Goal: Task Accomplishment & Management: Manage account settings

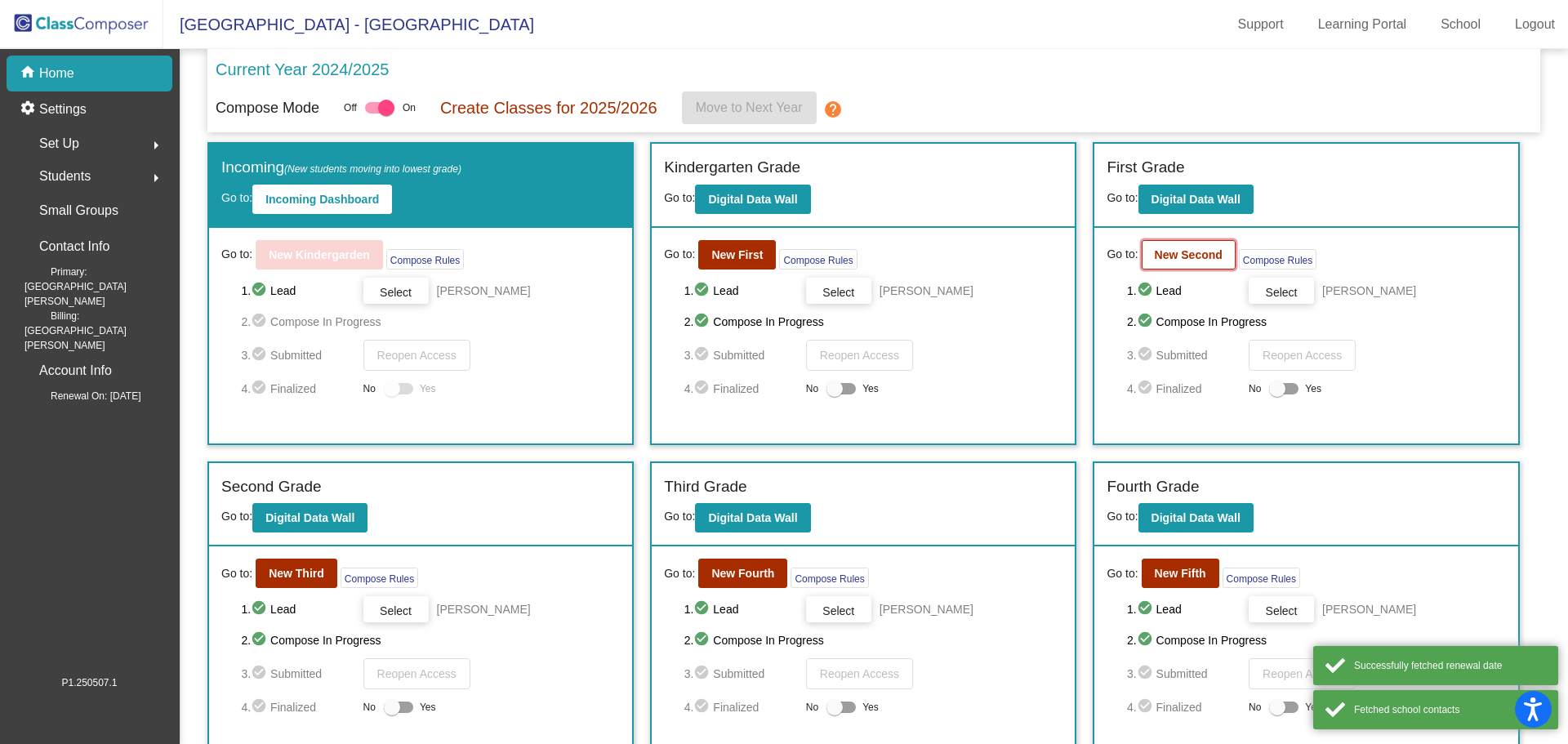
click at [1176, 258] on b "New Second" at bounding box center [1189, 254] width 67 height 13
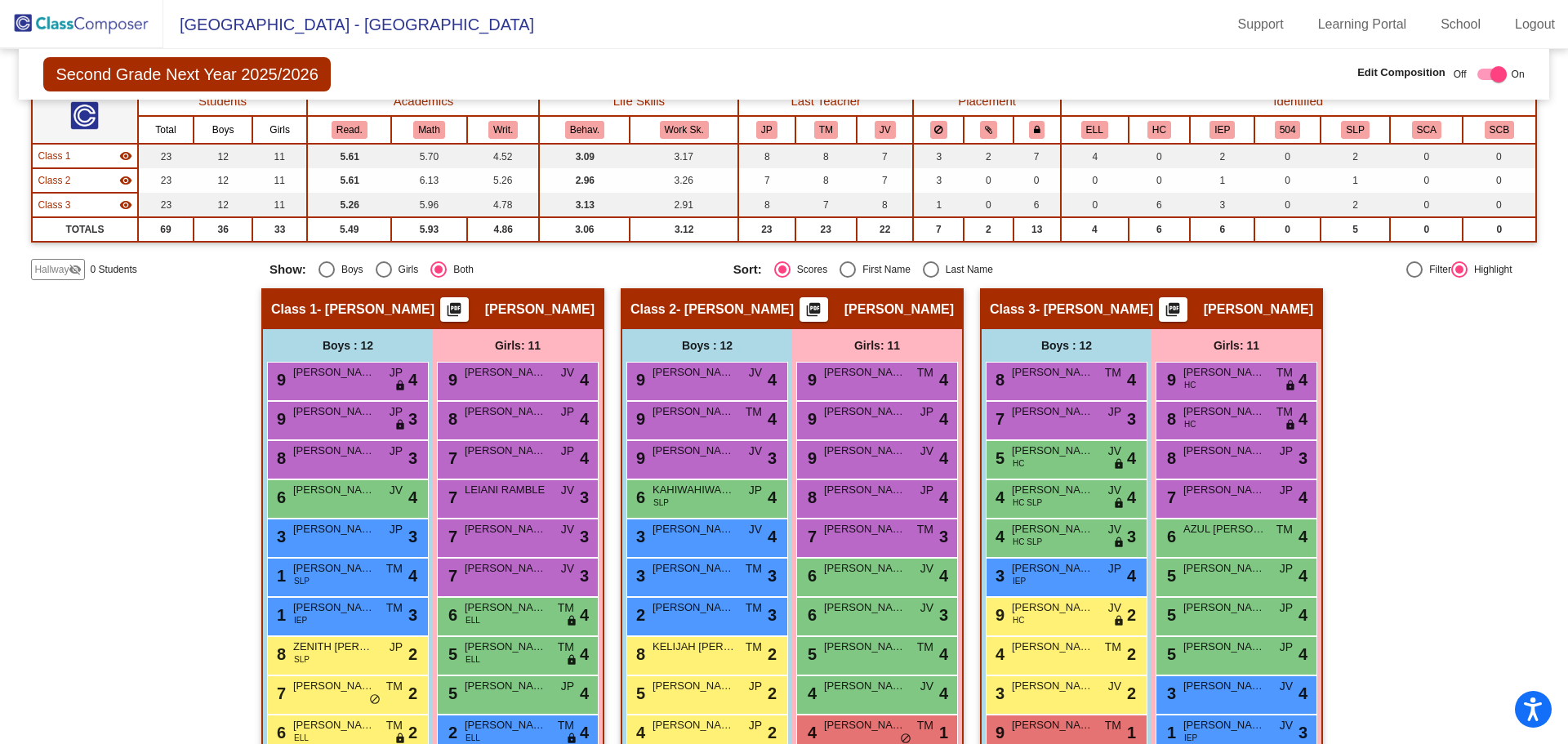
scroll to position [119, 0]
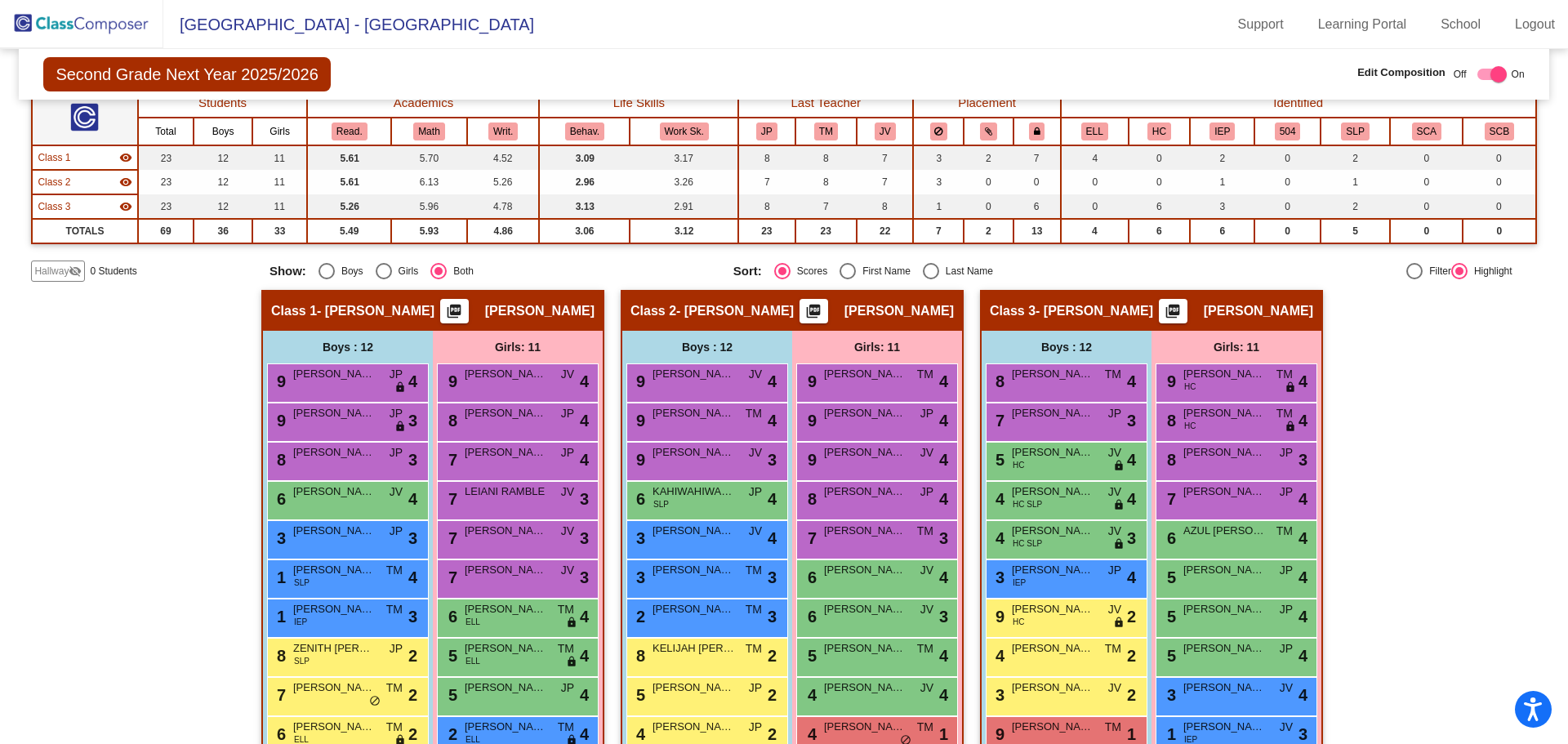
click at [73, 26] on img at bounding box center [81, 24] width 163 height 48
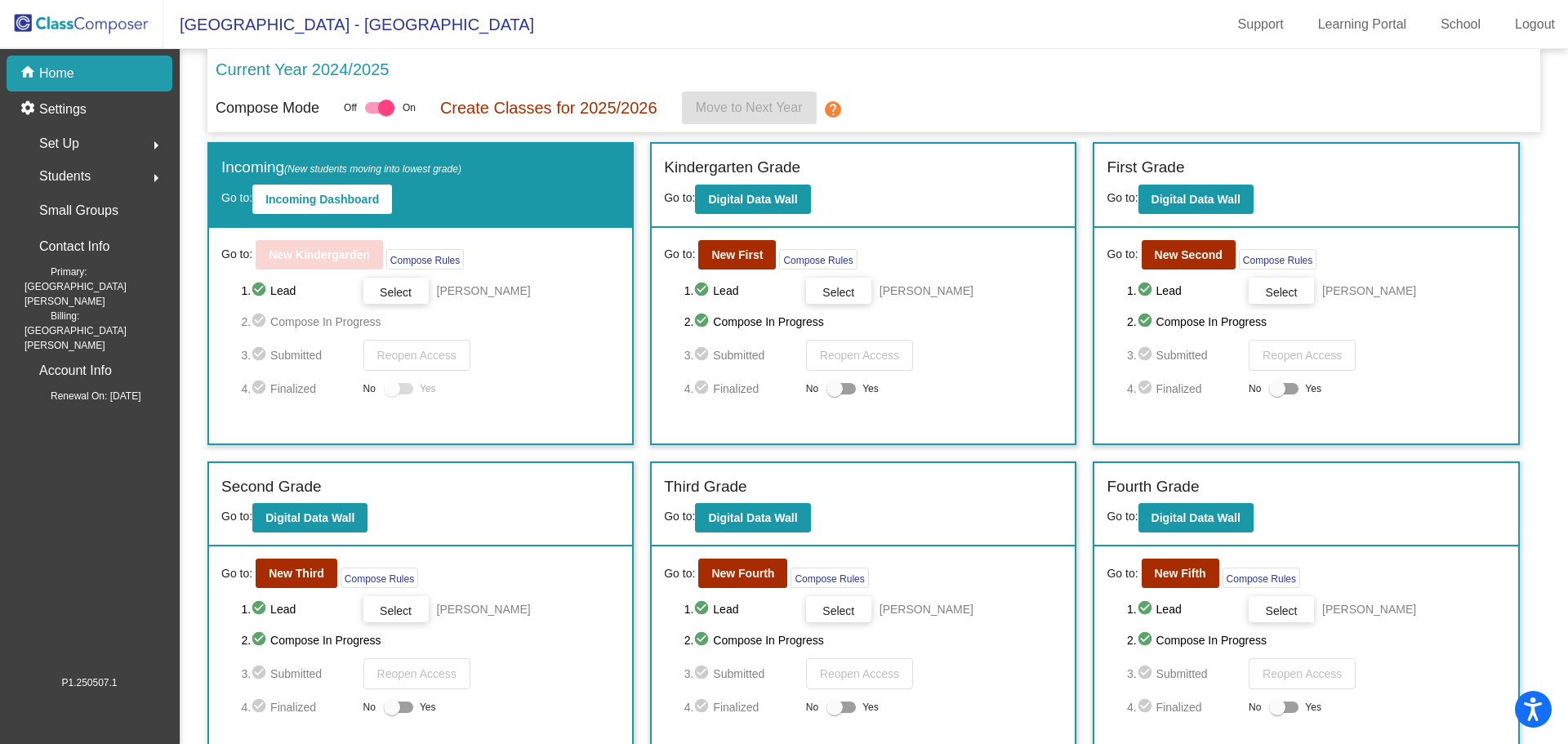
click at [94, 138] on div "Set Up arrow_right" at bounding box center [94, 143] width 156 height 33
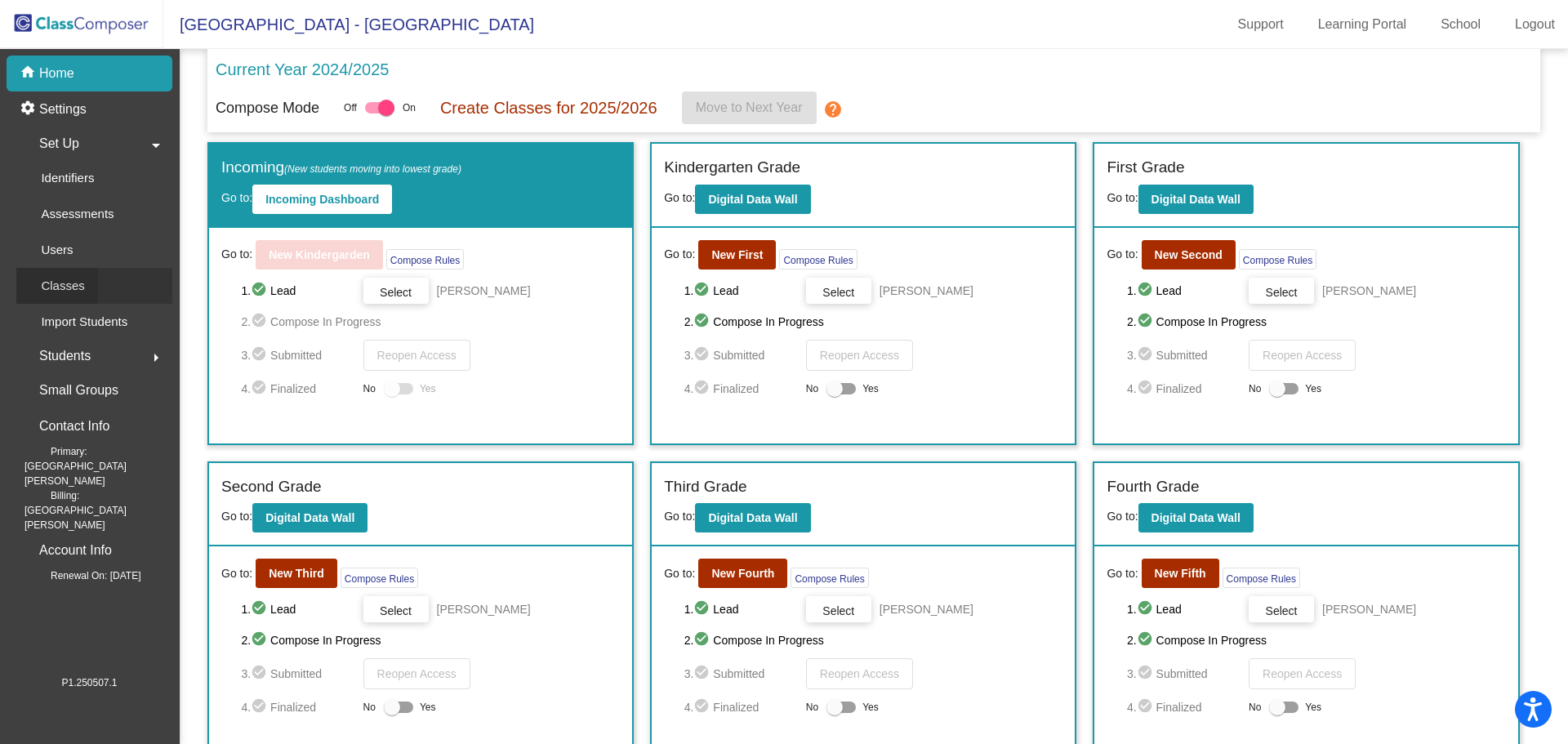
click at [67, 287] on p "Classes" at bounding box center [62, 285] width 43 height 20
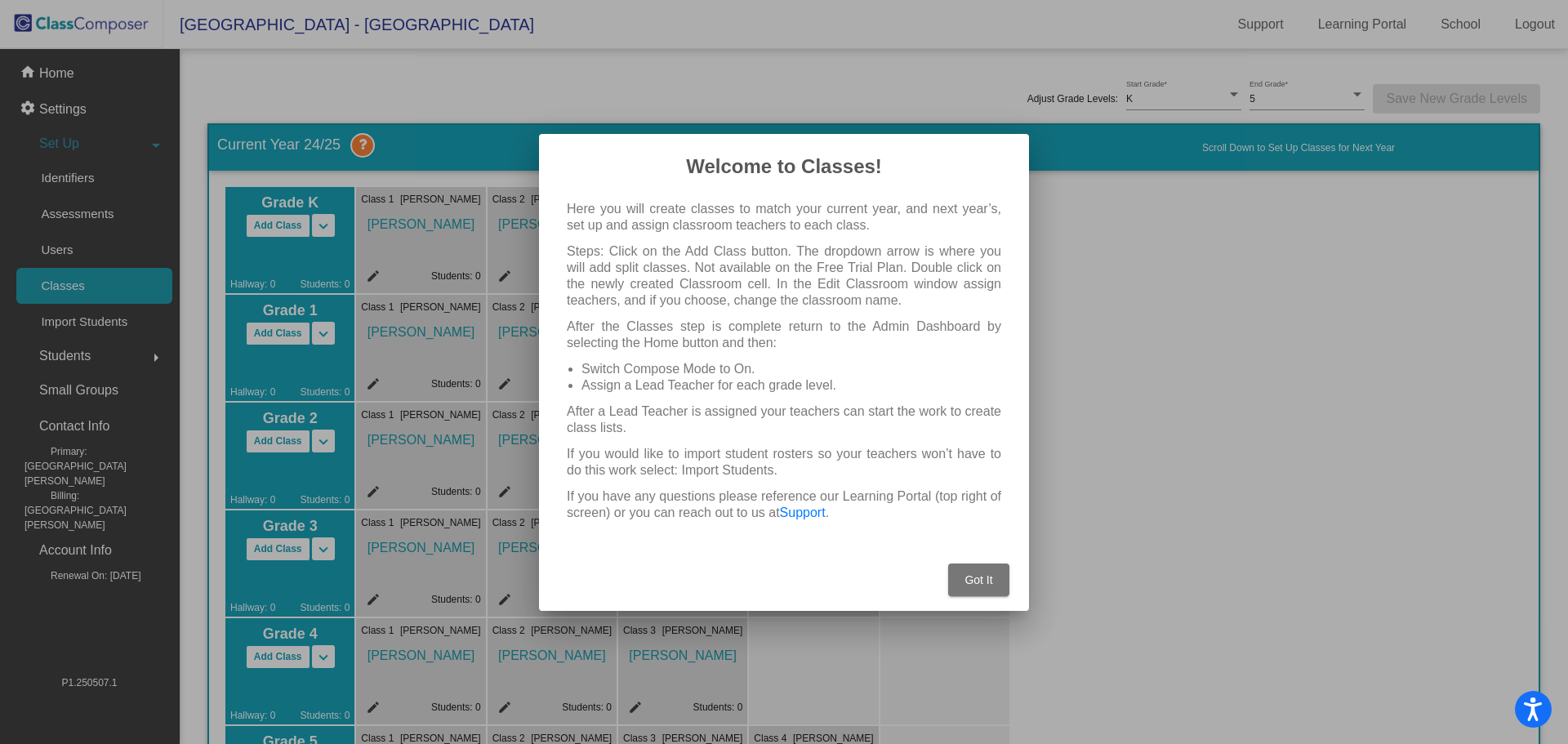
click at [975, 582] on span "Got It" at bounding box center [978, 579] width 28 height 13
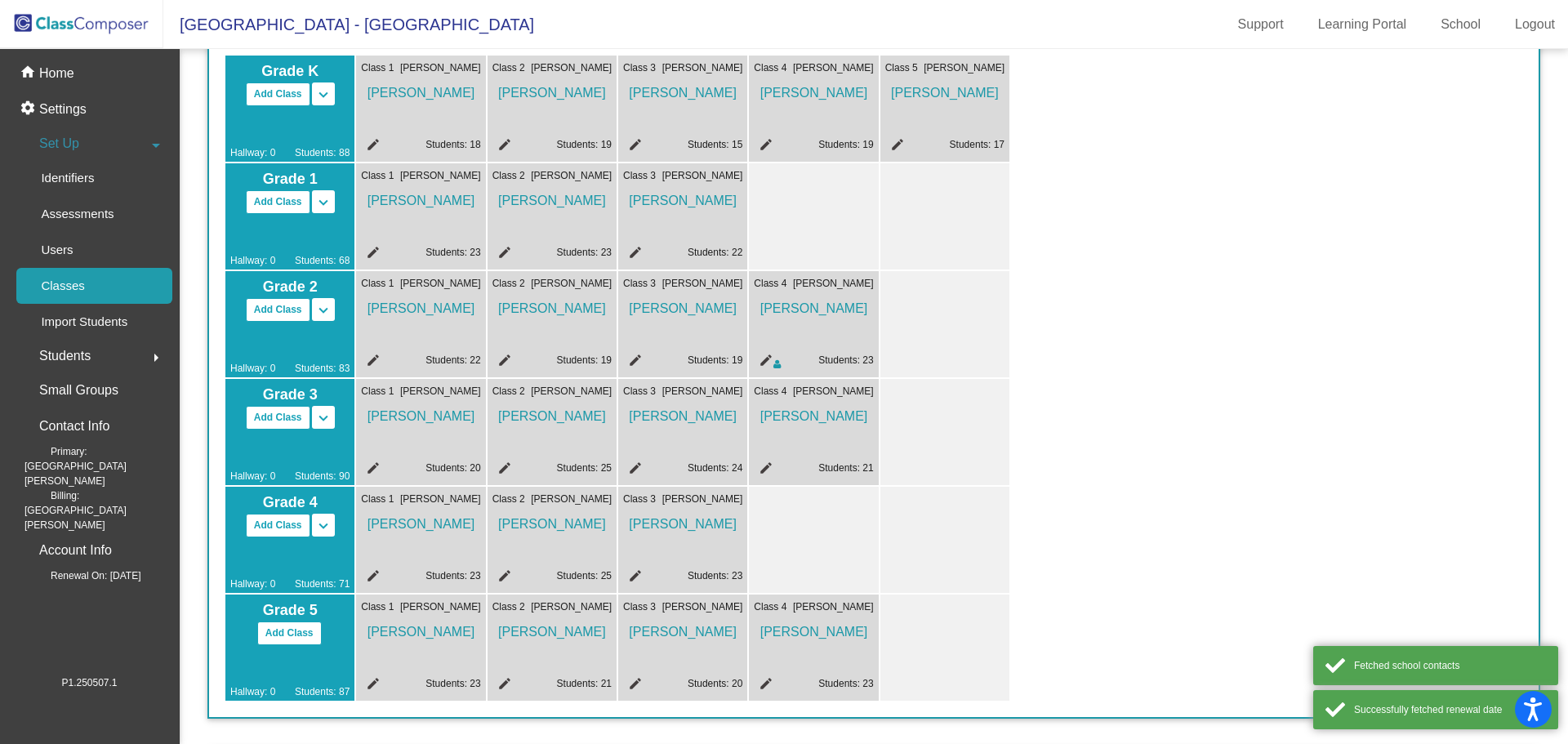
scroll to position [185, 0]
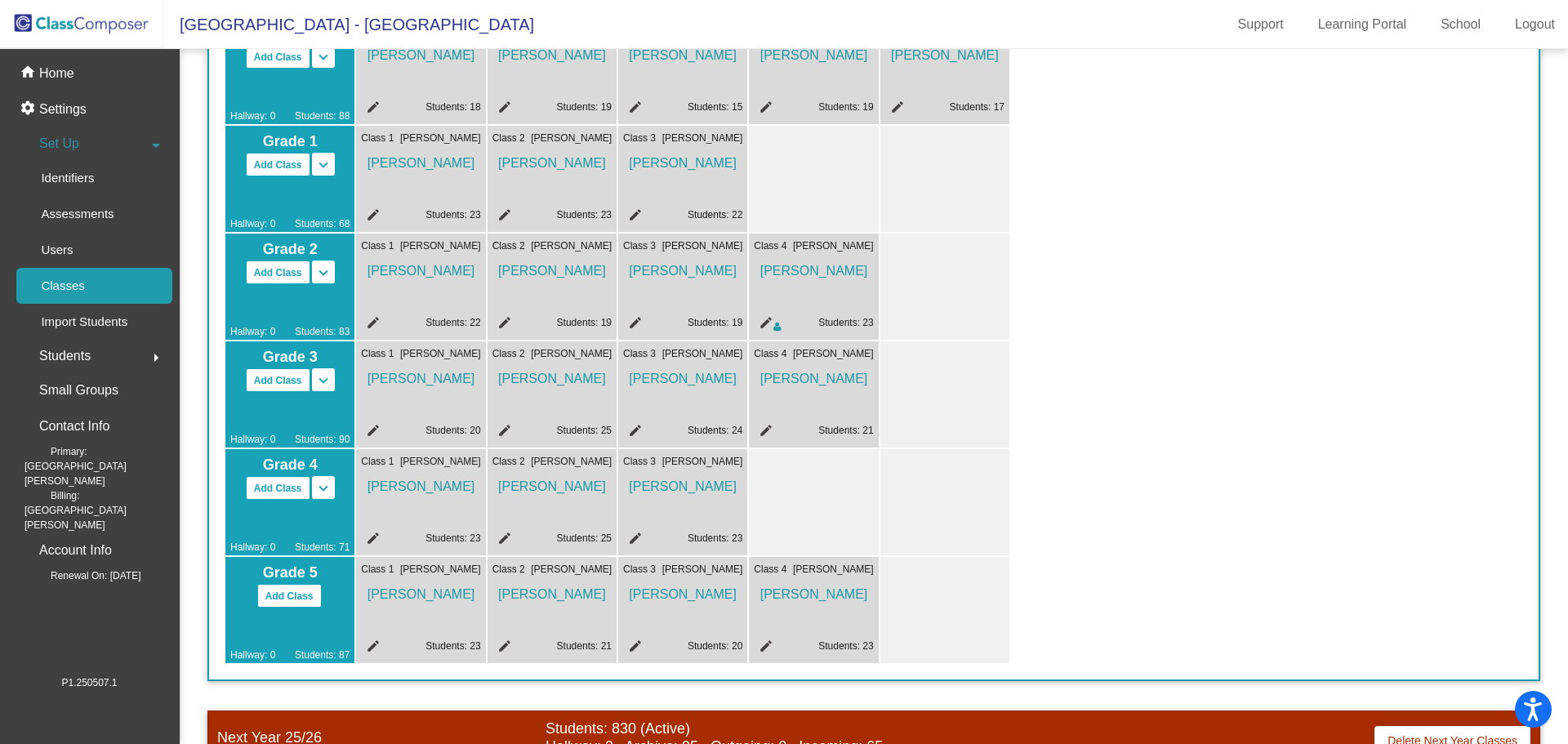
click at [769, 320] on mat-icon "edit" at bounding box center [763, 325] width 20 height 20
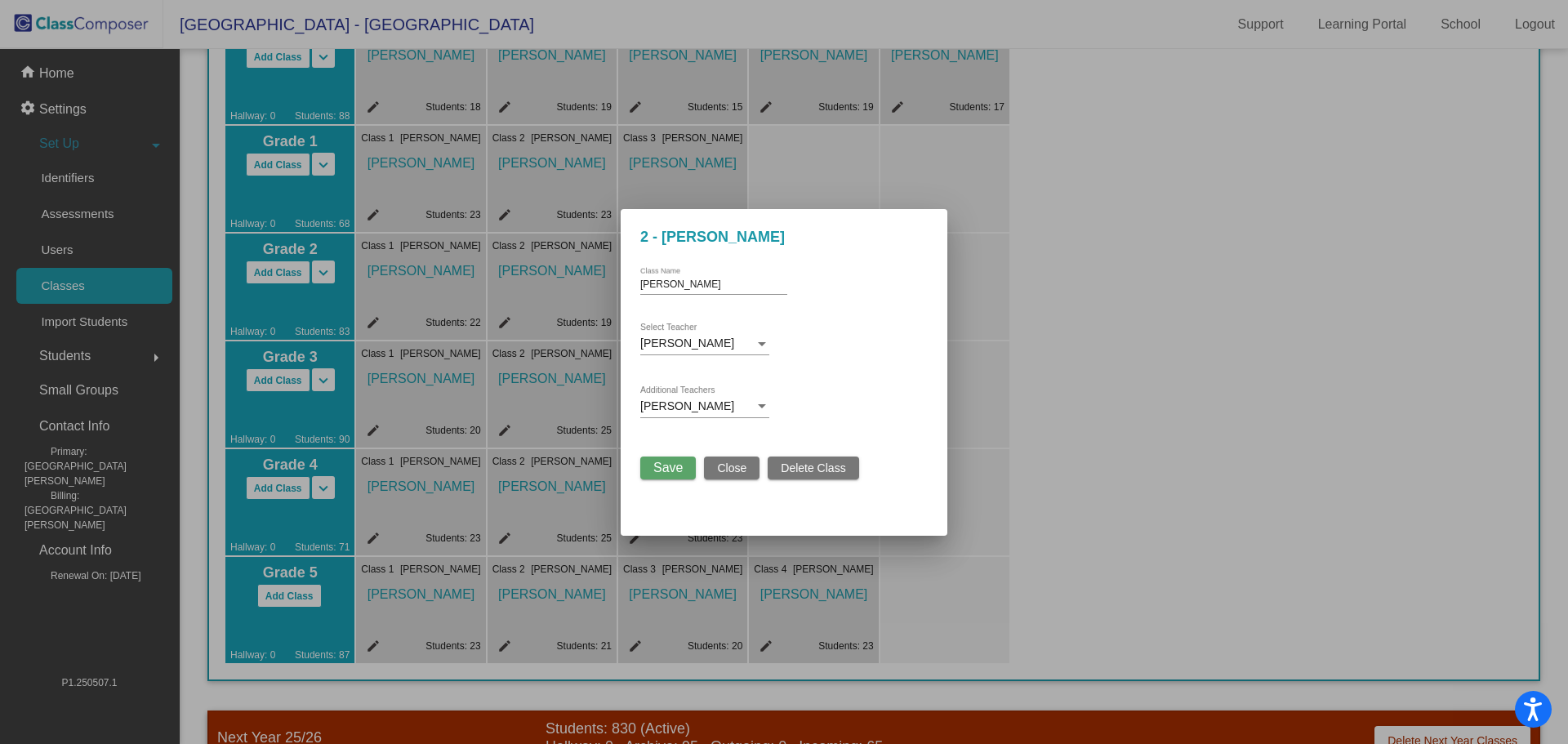
click at [748, 411] on div "[PERSON_NAME]" at bounding box center [698, 406] width 114 height 13
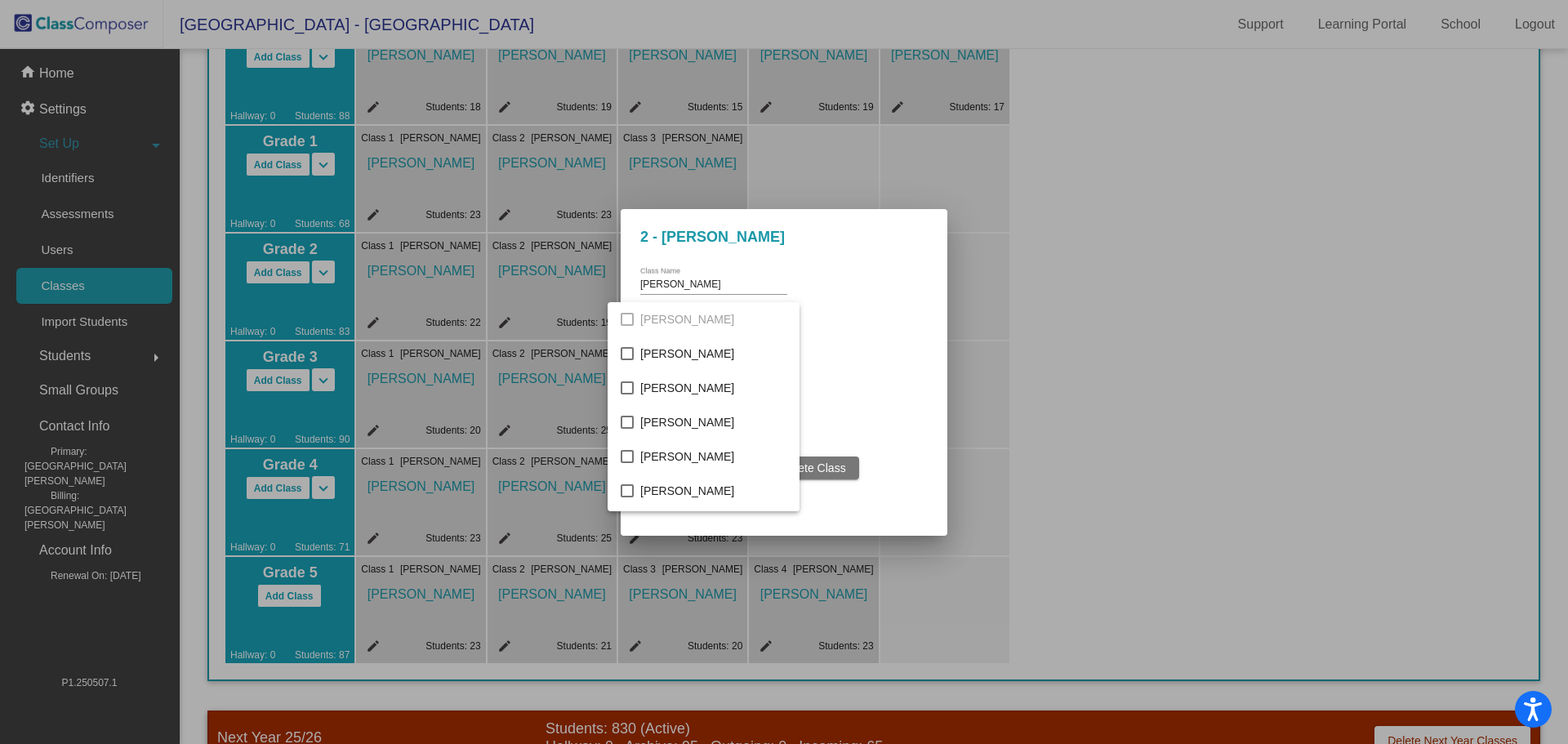
scroll to position [427, 0]
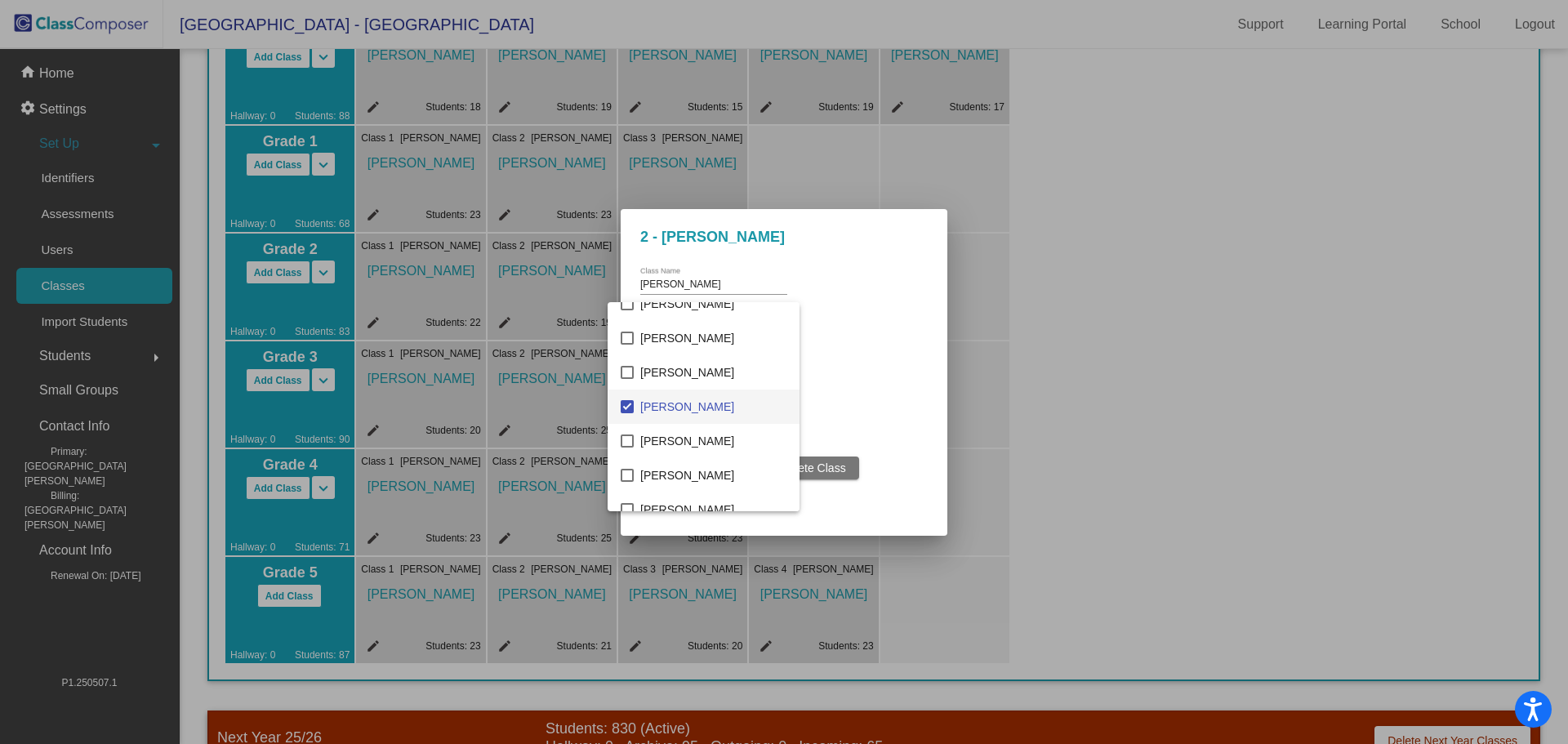
click at [622, 407] on mat-pseudo-checkbox at bounding box center [627, 406] width 13 height 13
click at [877, 351] on div at bounding box center [784, 372] width 1568 height 744
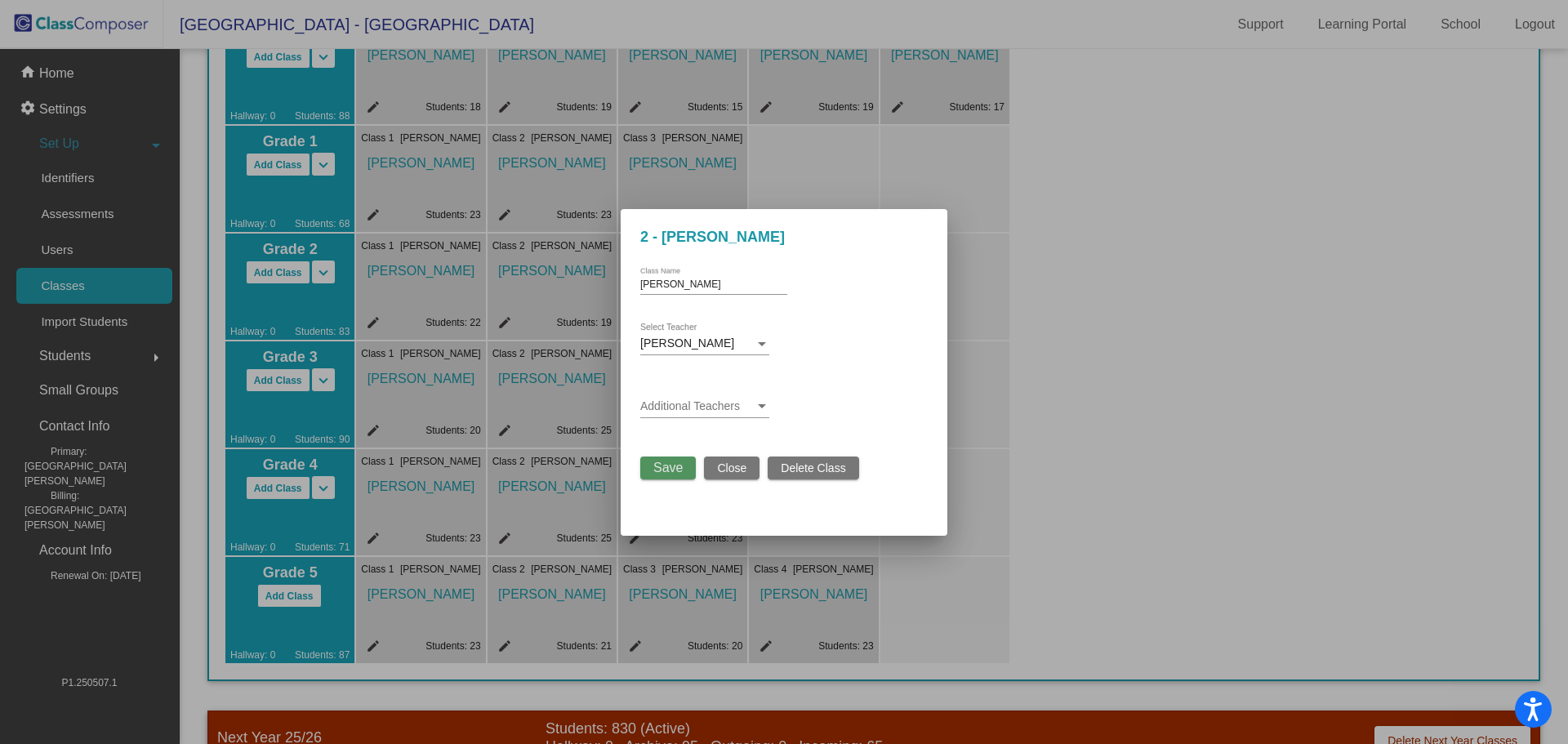
click at [672, 465] on span "Save" at bounding box center [668, 467] width 29 height 14
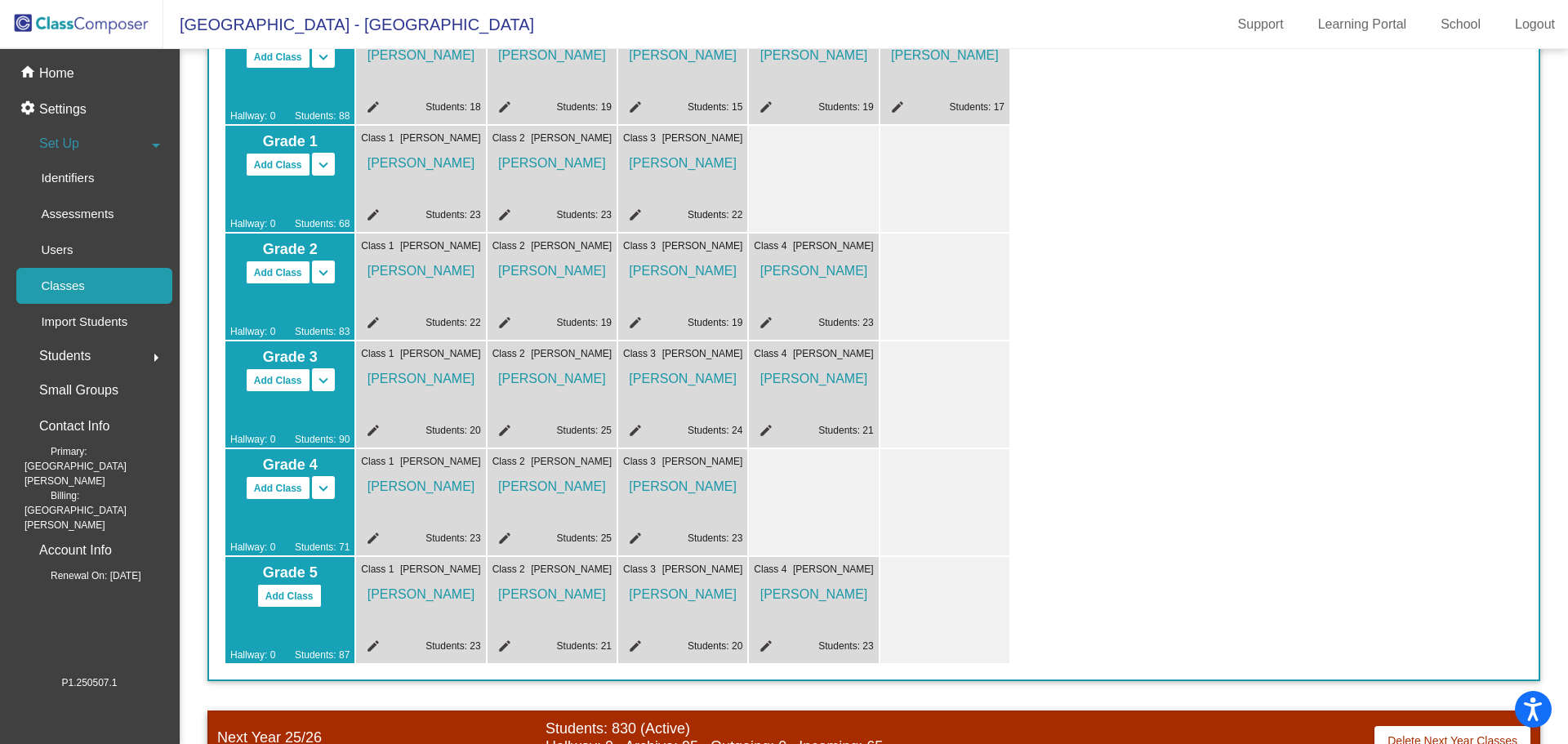
click at [323, 67] on mat-icon "keyboard_arrow_down" at bounding box center [323, 57] width 20 height 20
click at [891, 286] on div at bounding box center [945, 286] width 129 height 106
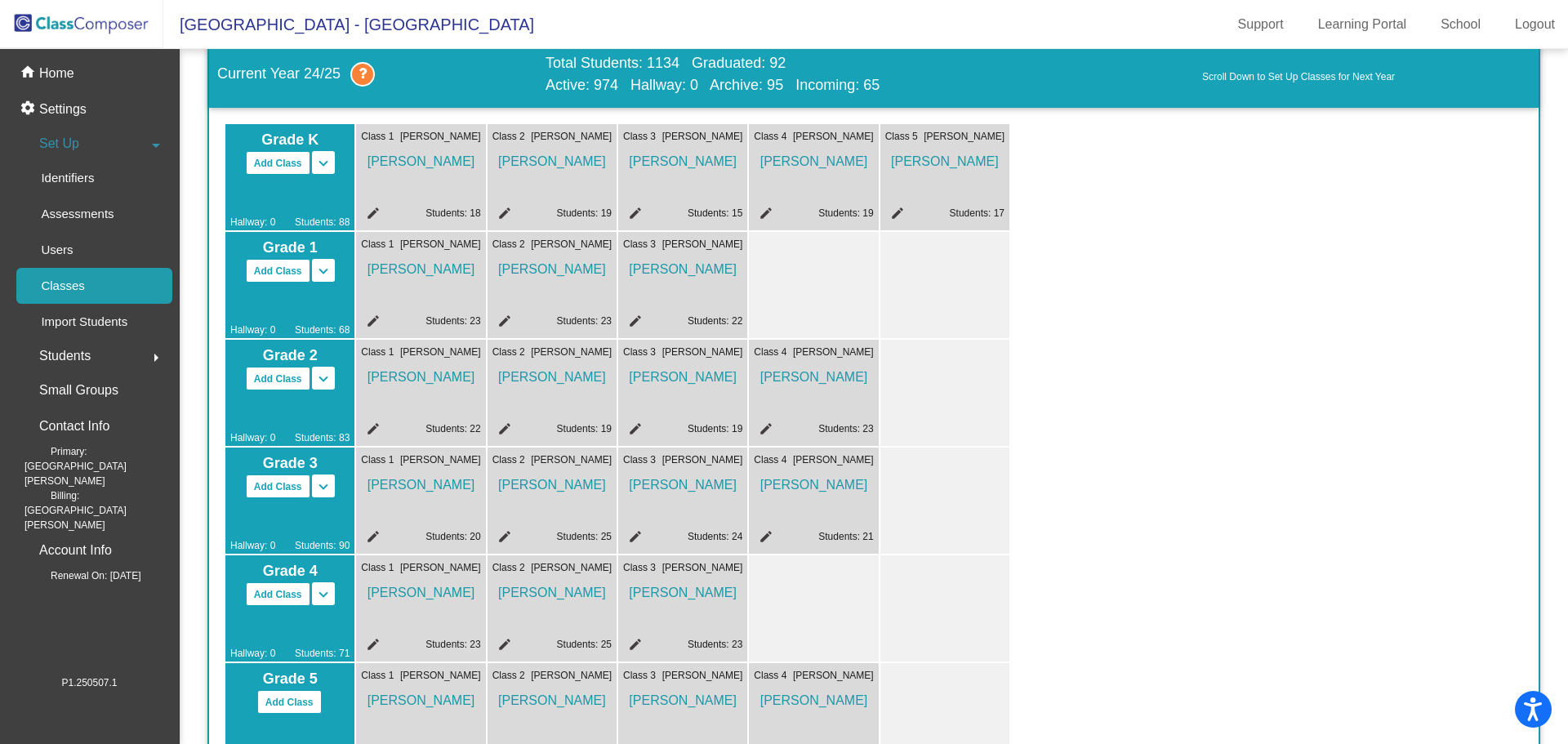
scroll to position [0, 0]
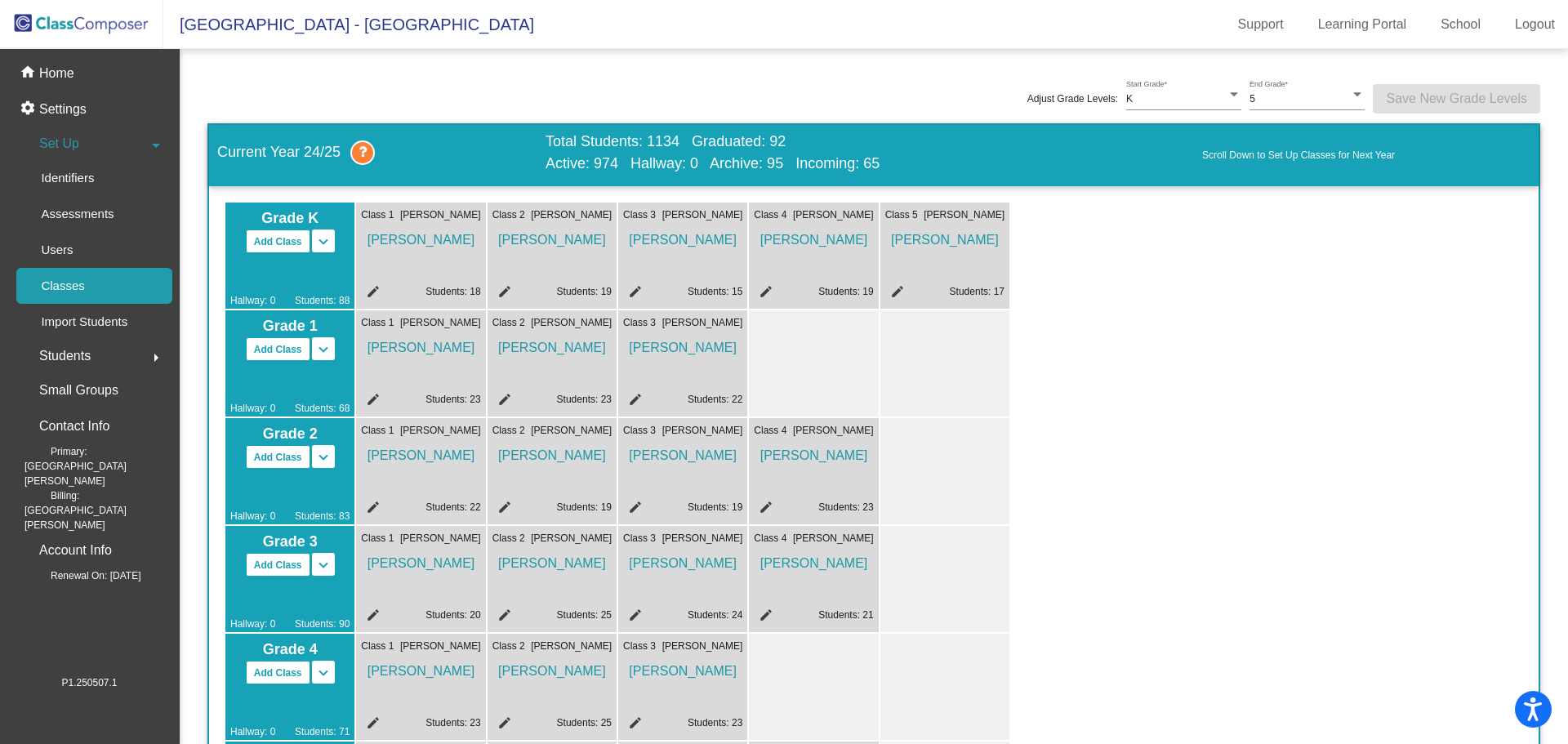
click at [765, 507] on mat-icon "edit" at bounding box center [763, 509] width 20 height 20
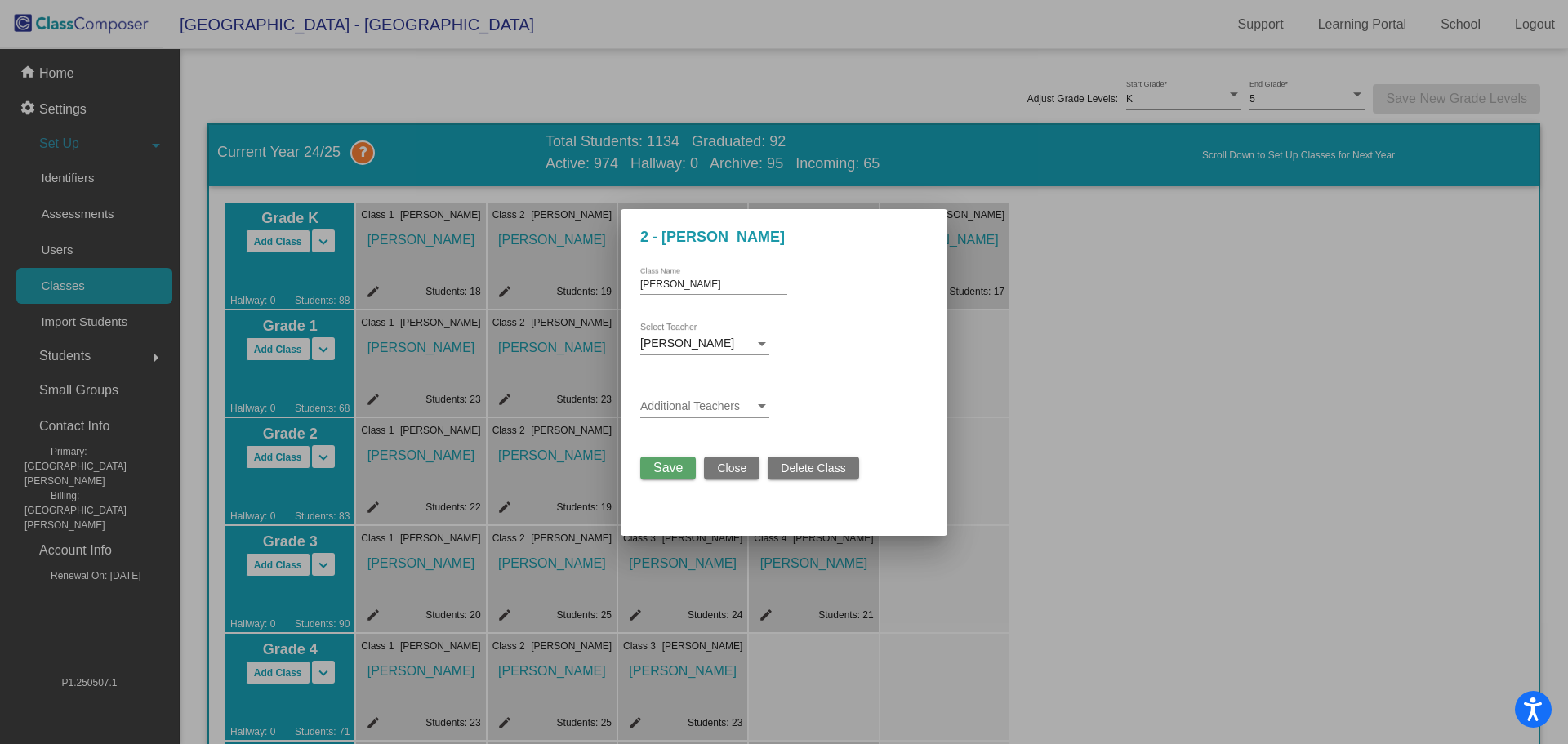
click at [717, 413] on div "Additional Teachers" at bounding box center [704, 402] width 129 height 32
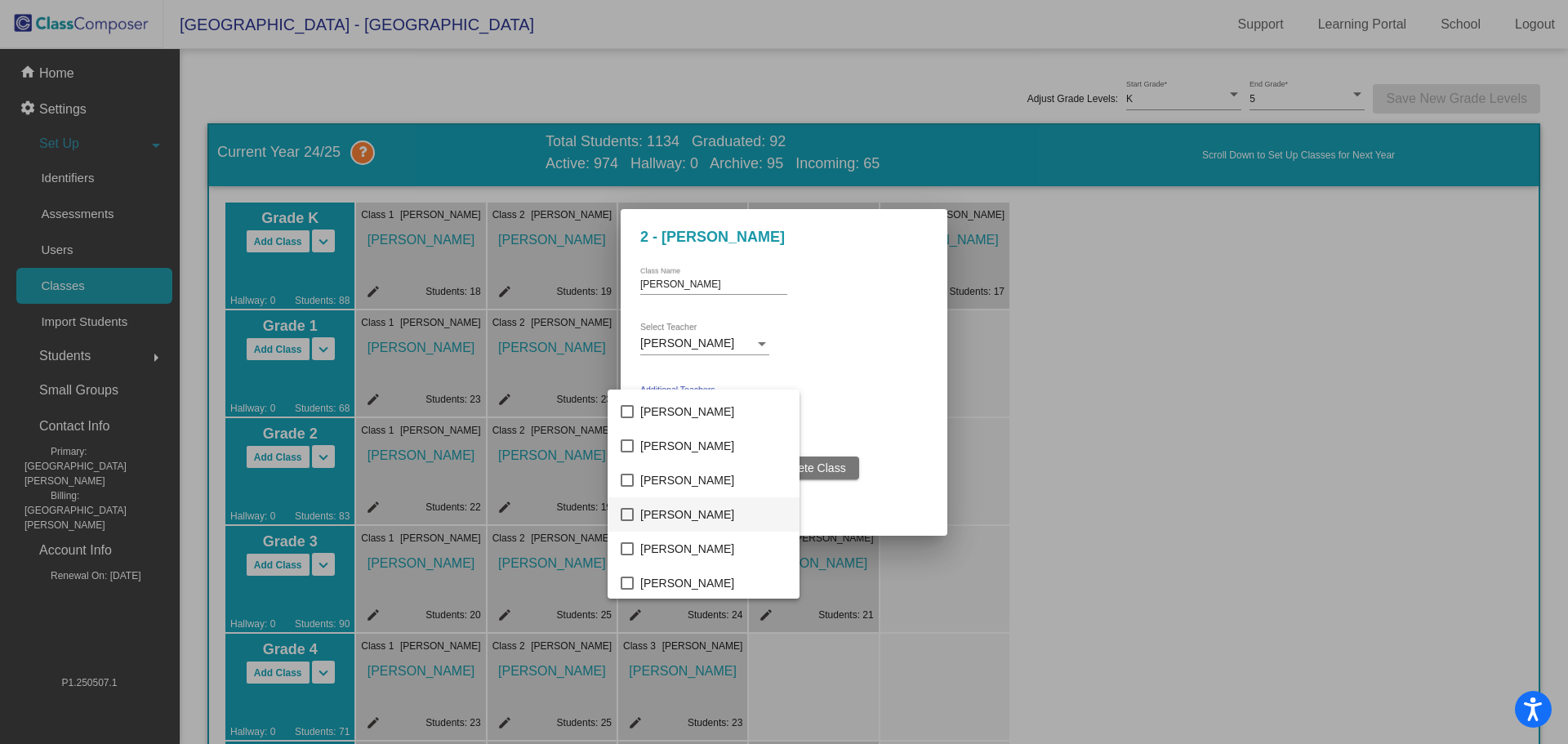
scroll to position [416, 0]
click at [631, 508] on mat-pseudo-checkbox at bounding box center [627, 505] width 13 height 13
drag, startPoint x: 896, startPoint y: 404, endPoint x: 781, endPoint y: 445, distance: 122.1
click at [896, 404] on div at bounding box center [784, 372] width 1568 height 744
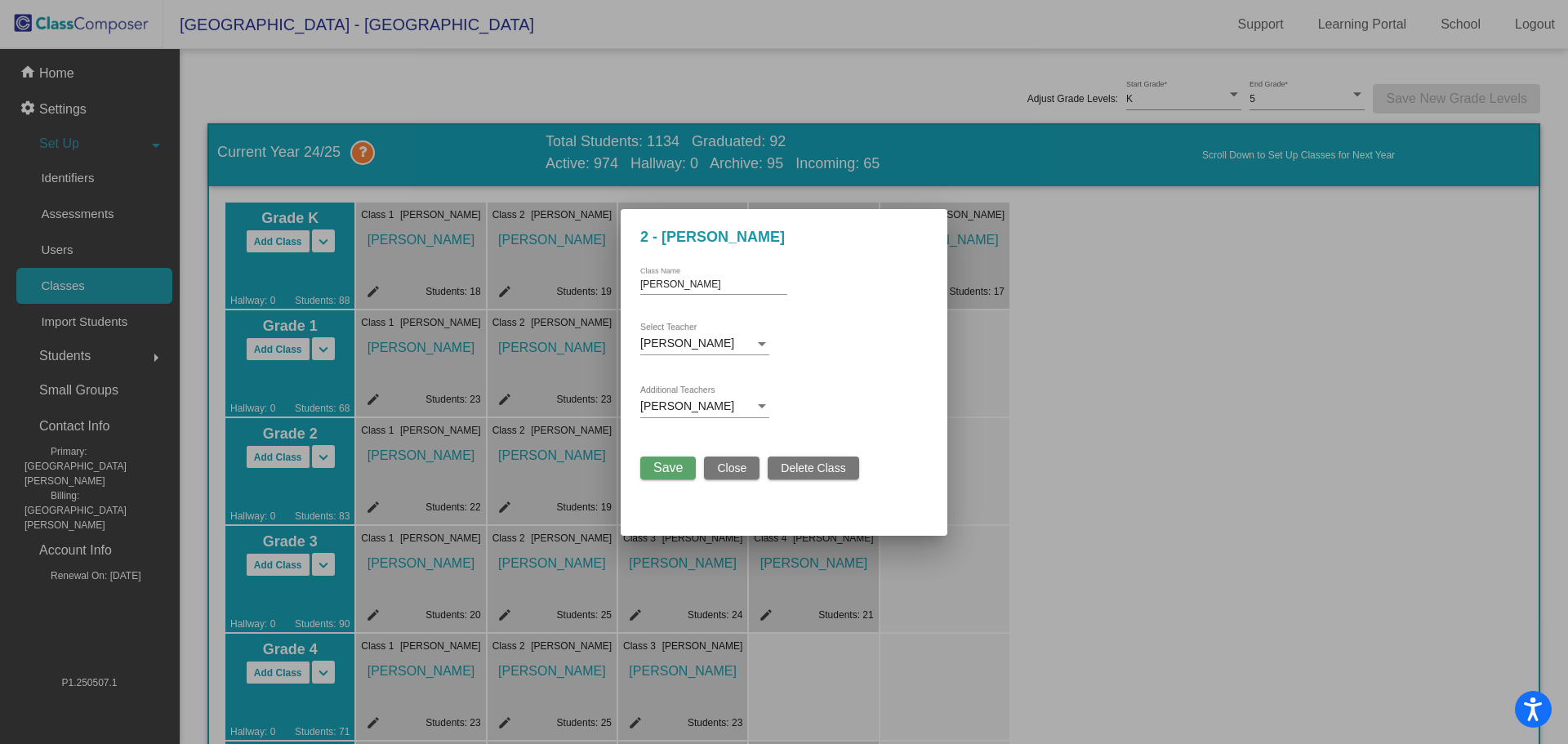
click at [676, 470] on span "Save" at bounding box center [668, 467] width 29 height 14
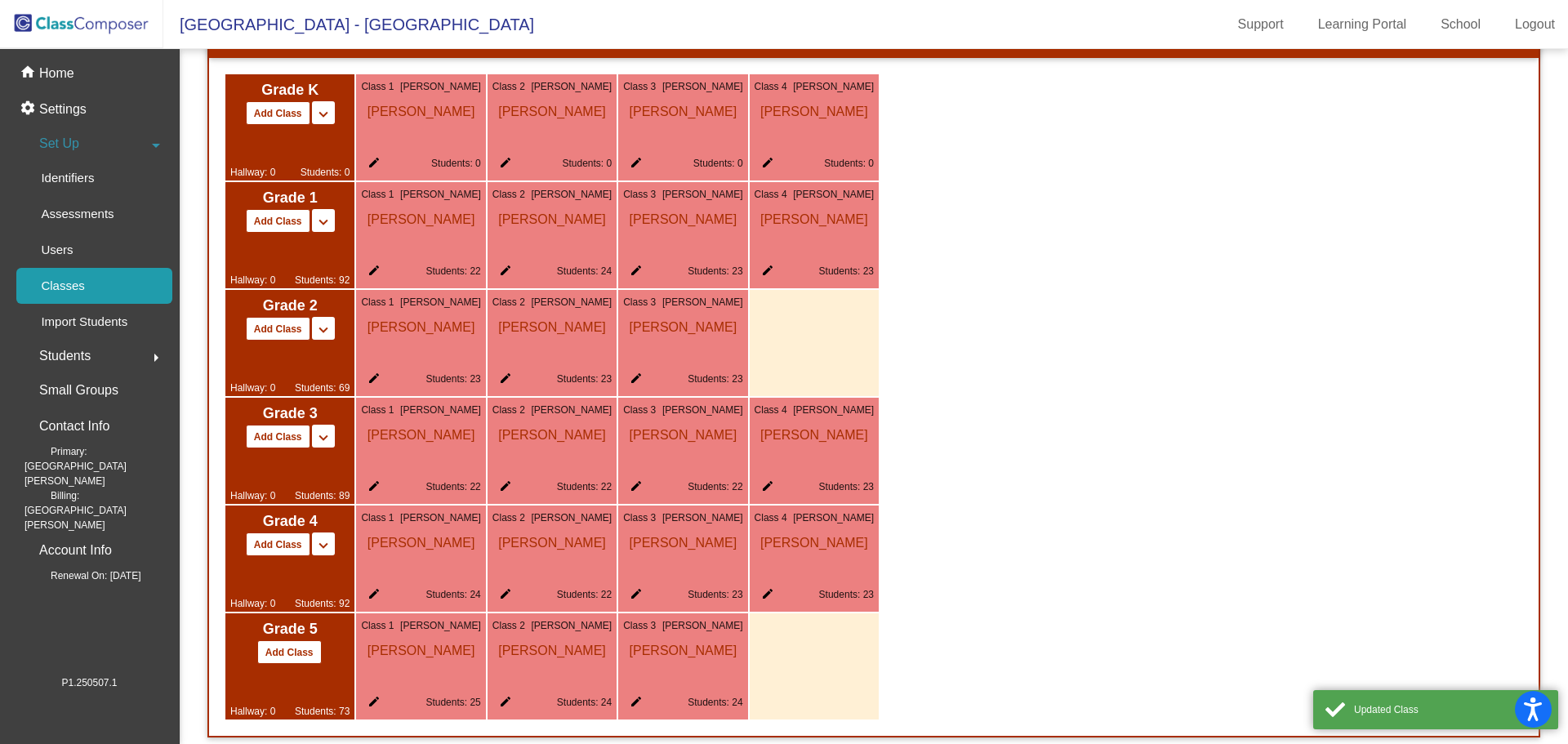
scroll to position [918, 0]
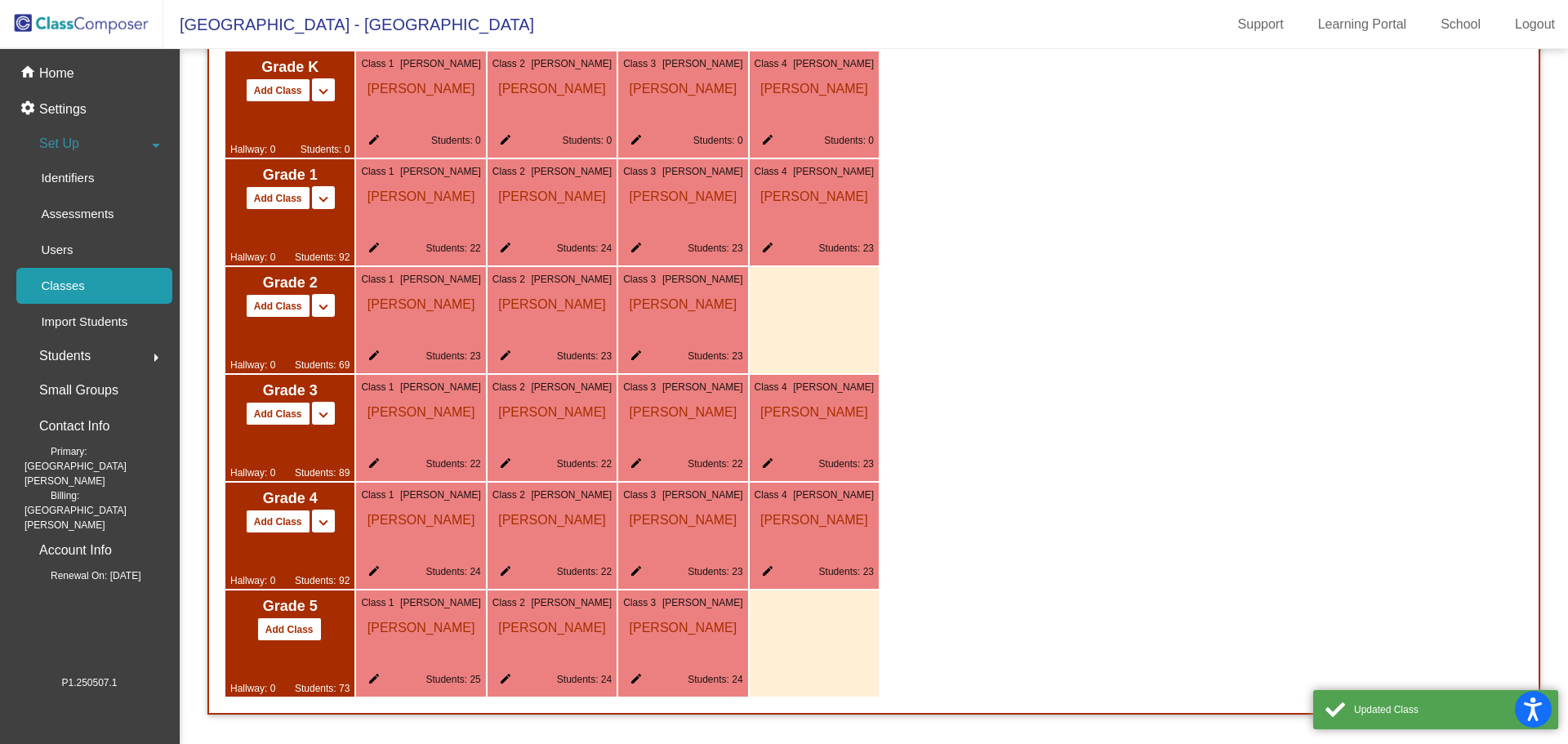
click at [639, 357] on mat-icon "edit" at bounding box center [633, 358] width 20 height 20
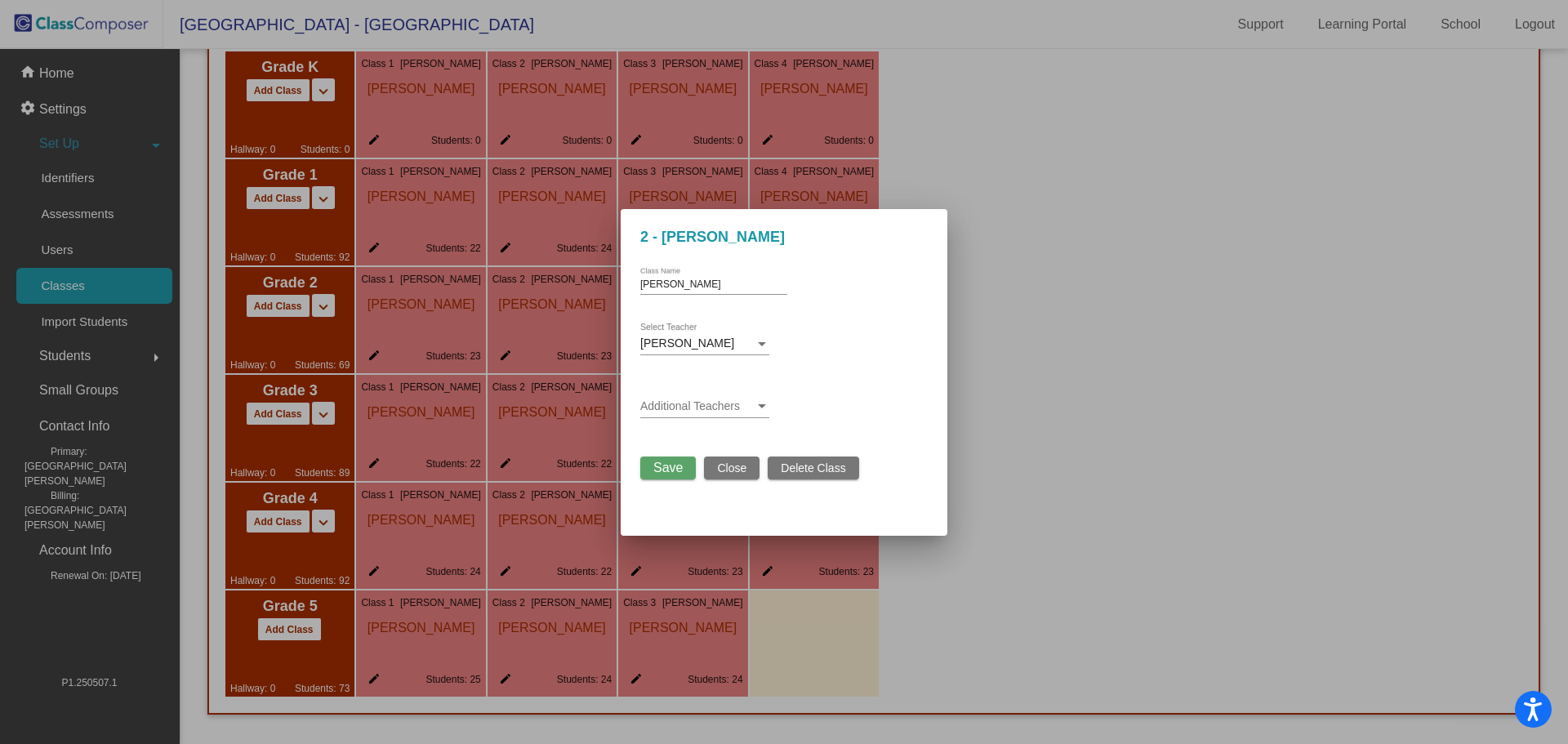
click at [733, 467] on span "Close" at bounding box center [732, 467] width 29 height 13
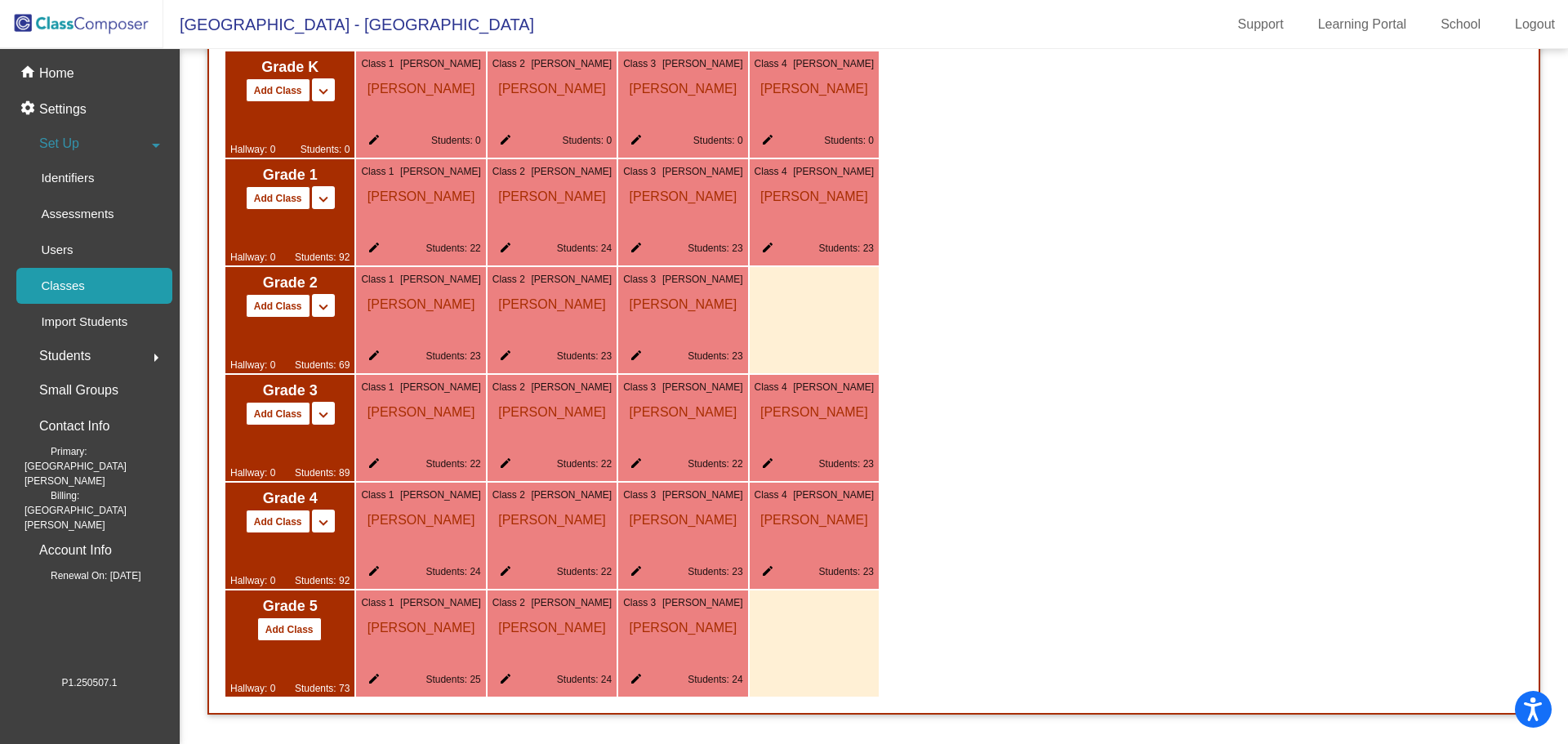
click at [322, 101] on mat-icon "keyboard_arrow_down" at bounding box center [323, 91] width 20 height 20
drag, startPoint x: 876, startPoint y: 340, endPoint x: 843, endPoint y: 339, distance: 33.0
click at [873, 339] on div at bounding box center [813, 320] width 129 height 106
click at [804, 338] on div at bounding box center [813, 320] width 129 height 106
click at [0, 0] on mat-icon "keyboard_arrow_up" at bounding box center [0, 0] width 0 height 0
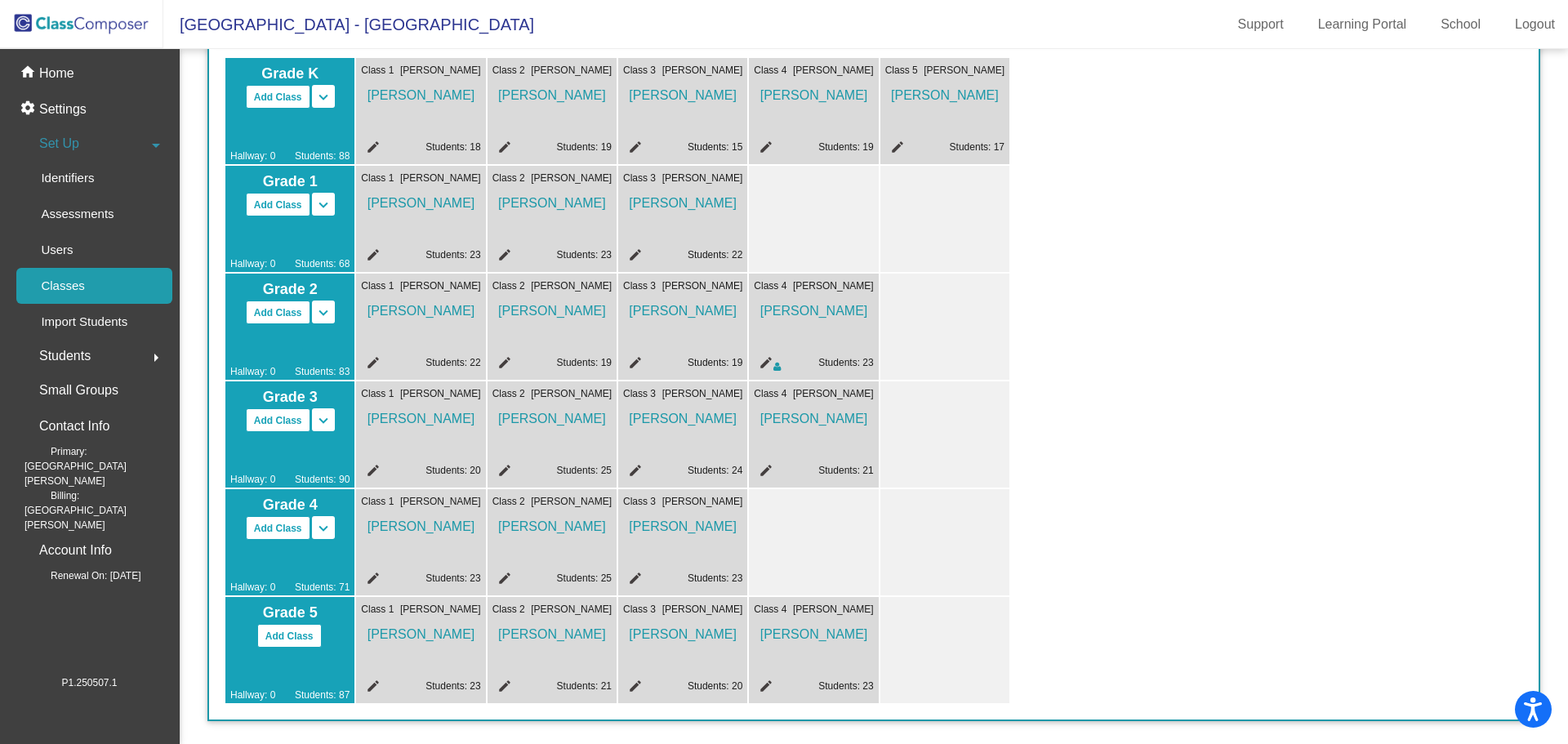
scroll to position [0, 0]
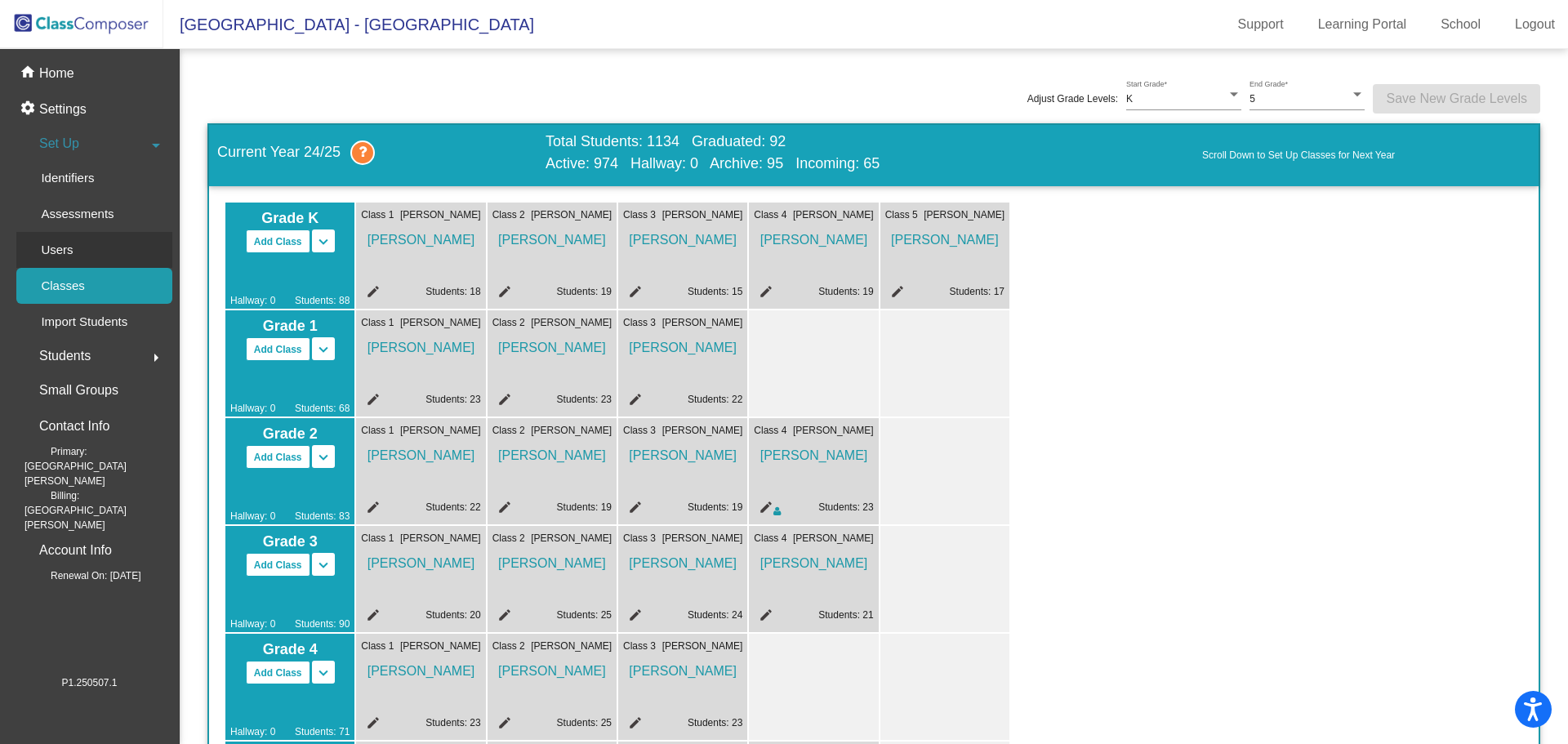
click at [70, 260] on div "Users" at bounding box center [51, 250] width 70 height 36
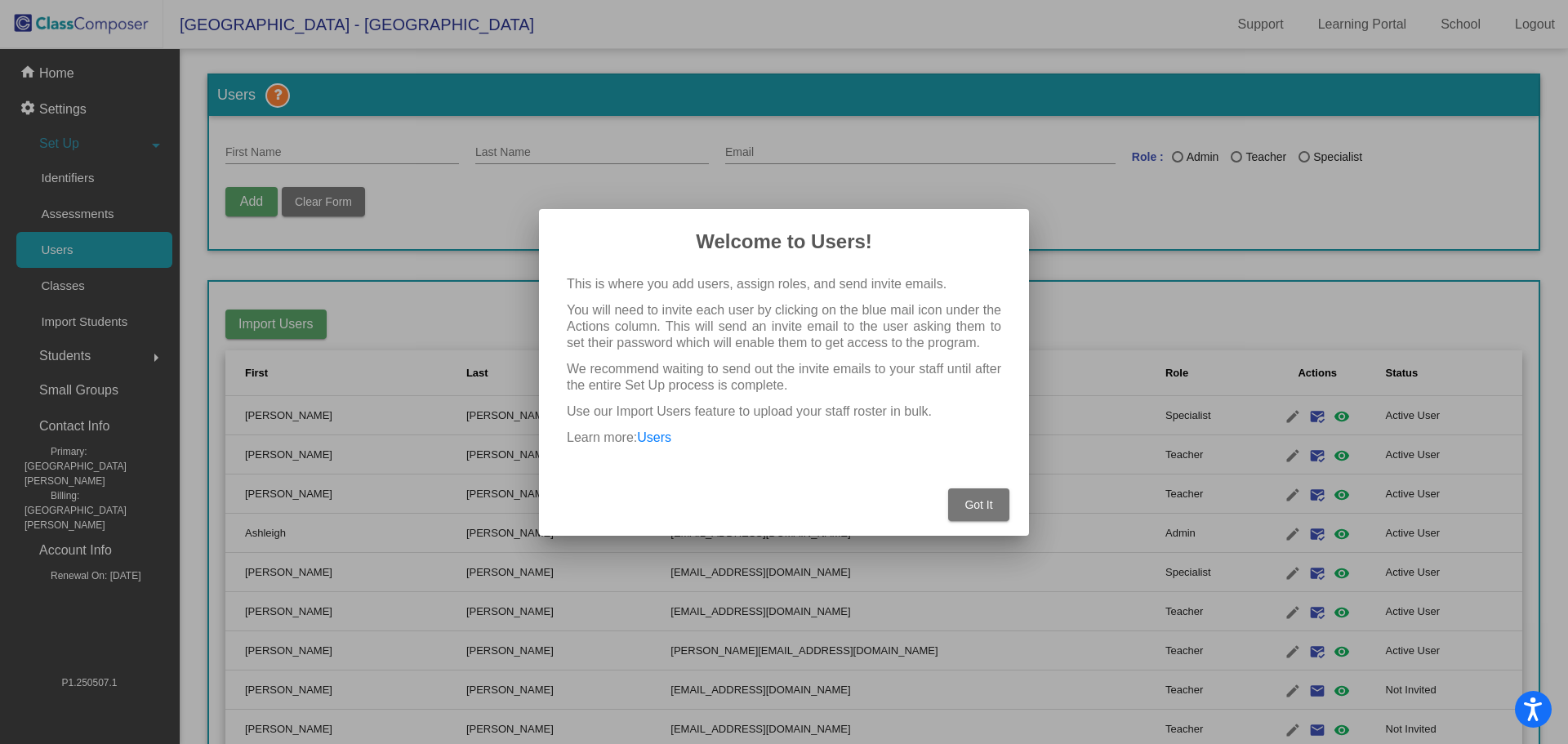
click at [991, 504] on span "Got It" at bounding box center [978, 504] width 28 height 13
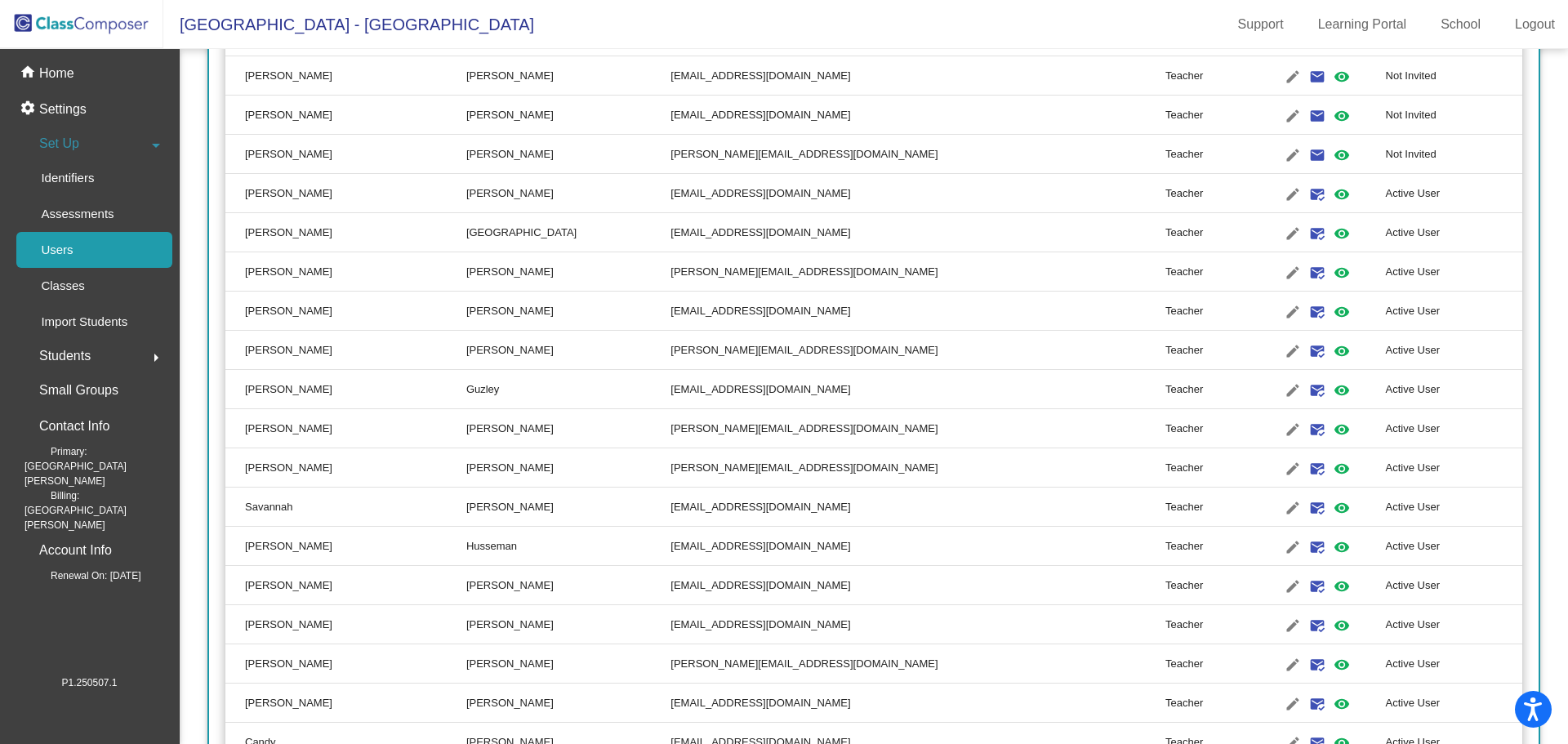
scroll to position [618, 0]
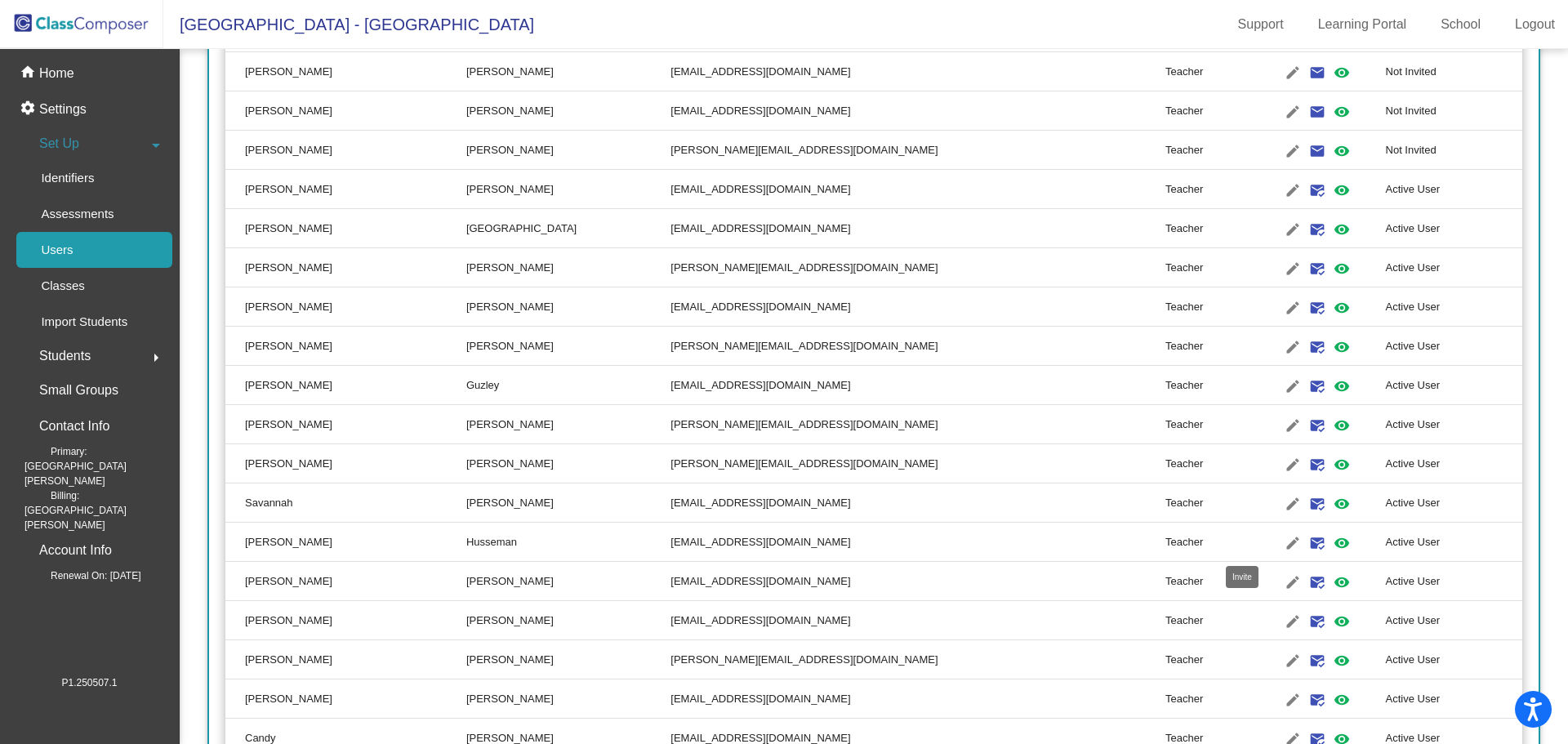
click at [1308, 540] on mat-icon "mark_email_read" at bounding box center [1317, 543] width 20 height 20
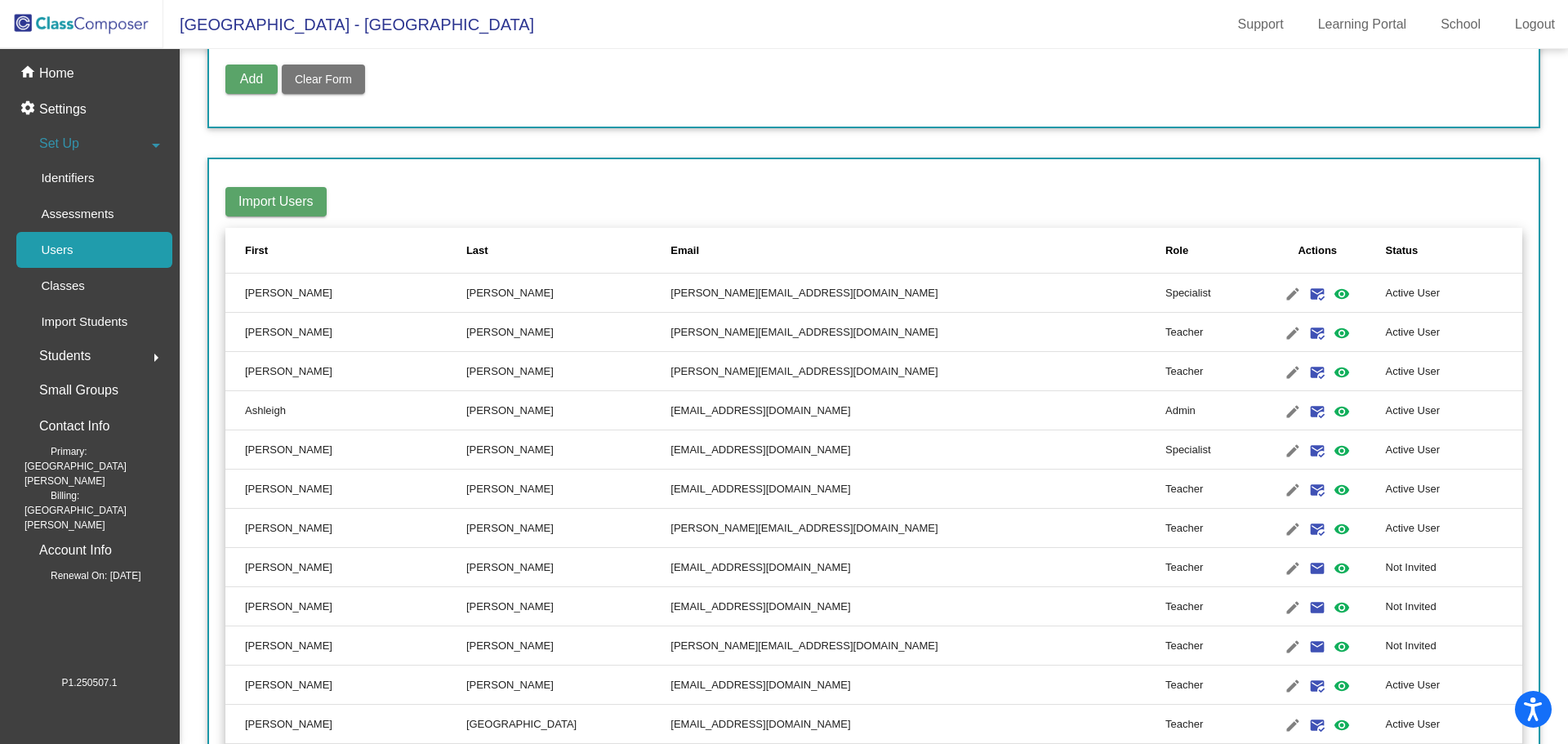
scroll to position [0, 0]
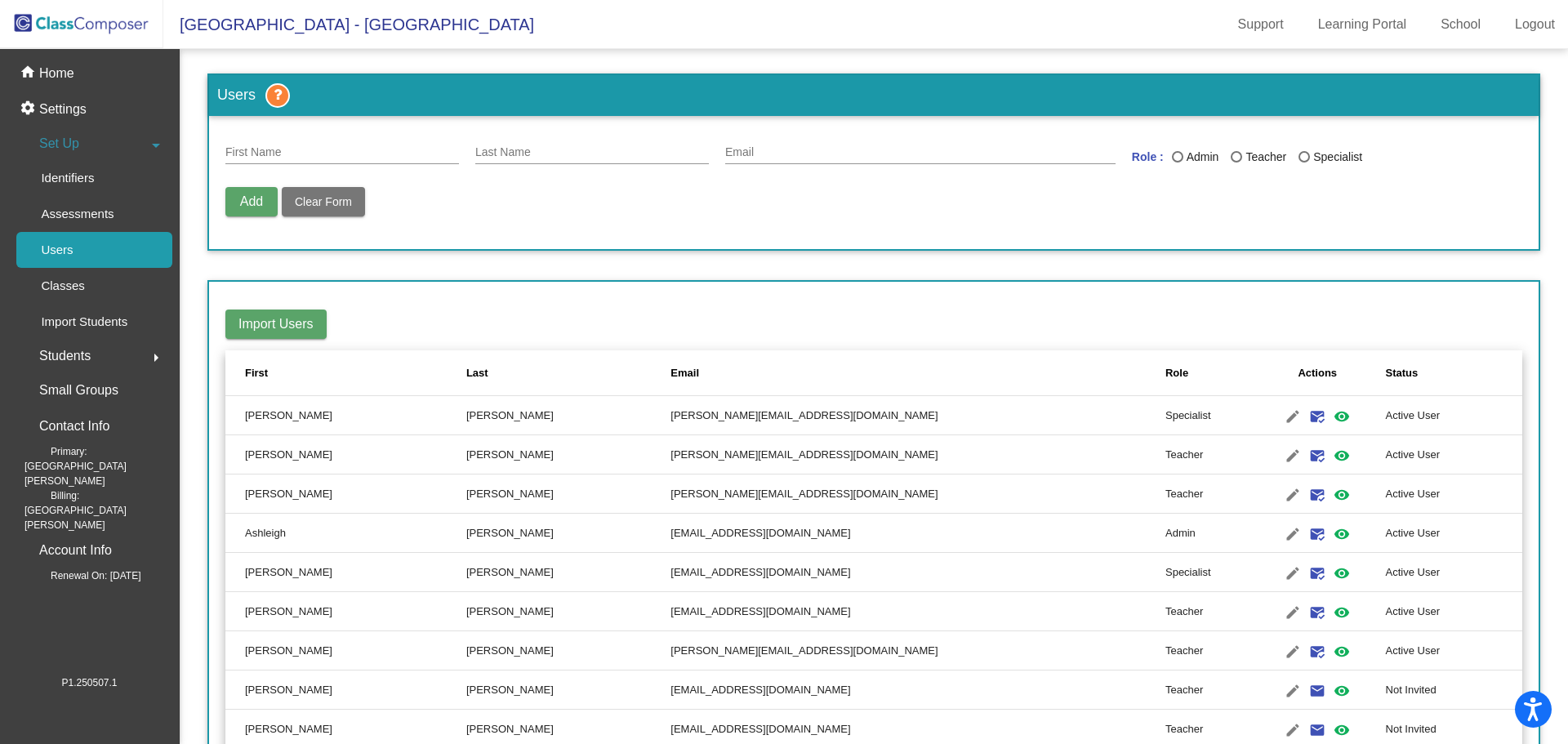
click at [117, 27] on img at bounding box center [81, 24] width 163 height 48
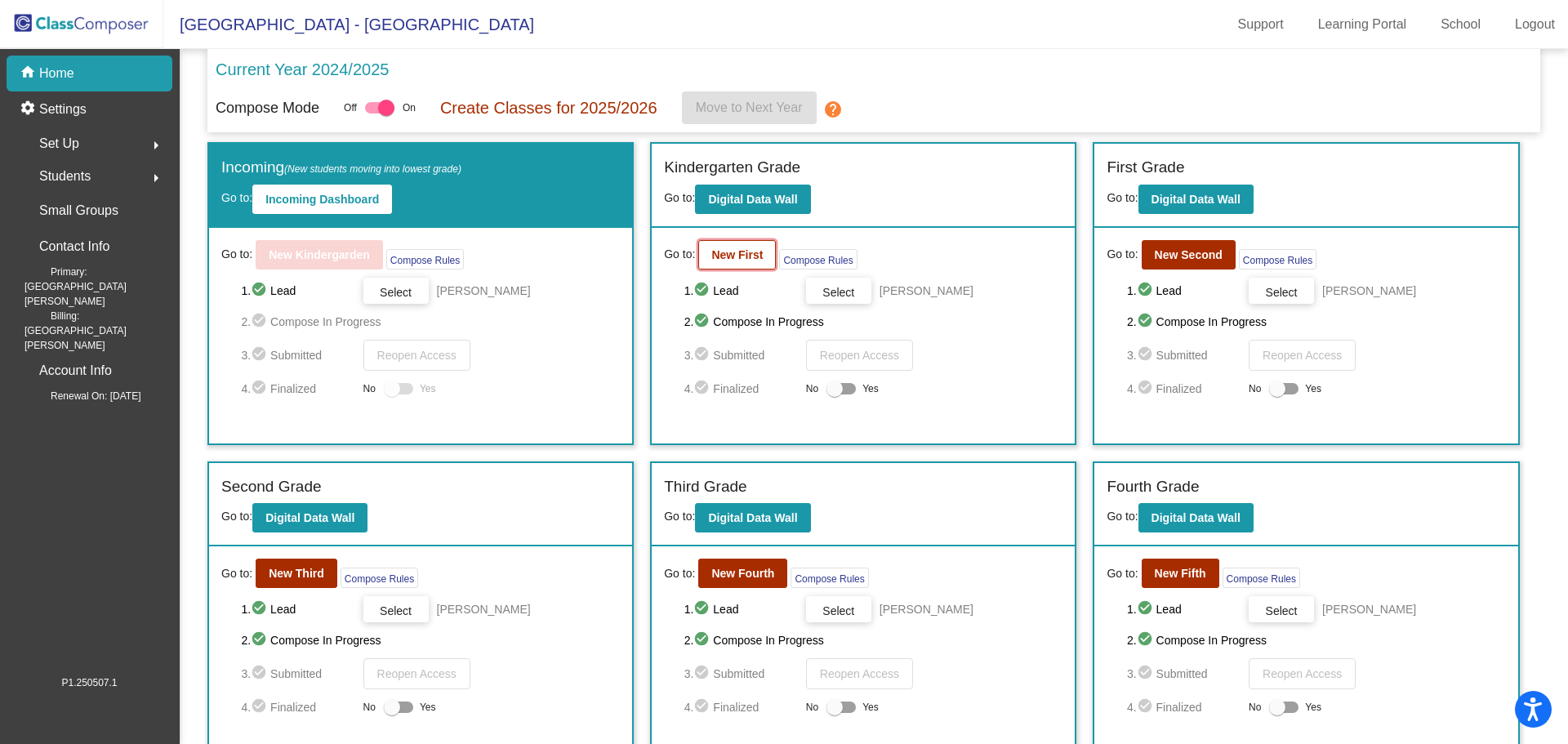
click at [711, 259] on b "New First" at bounding box center [737, 254] width 52 height 13
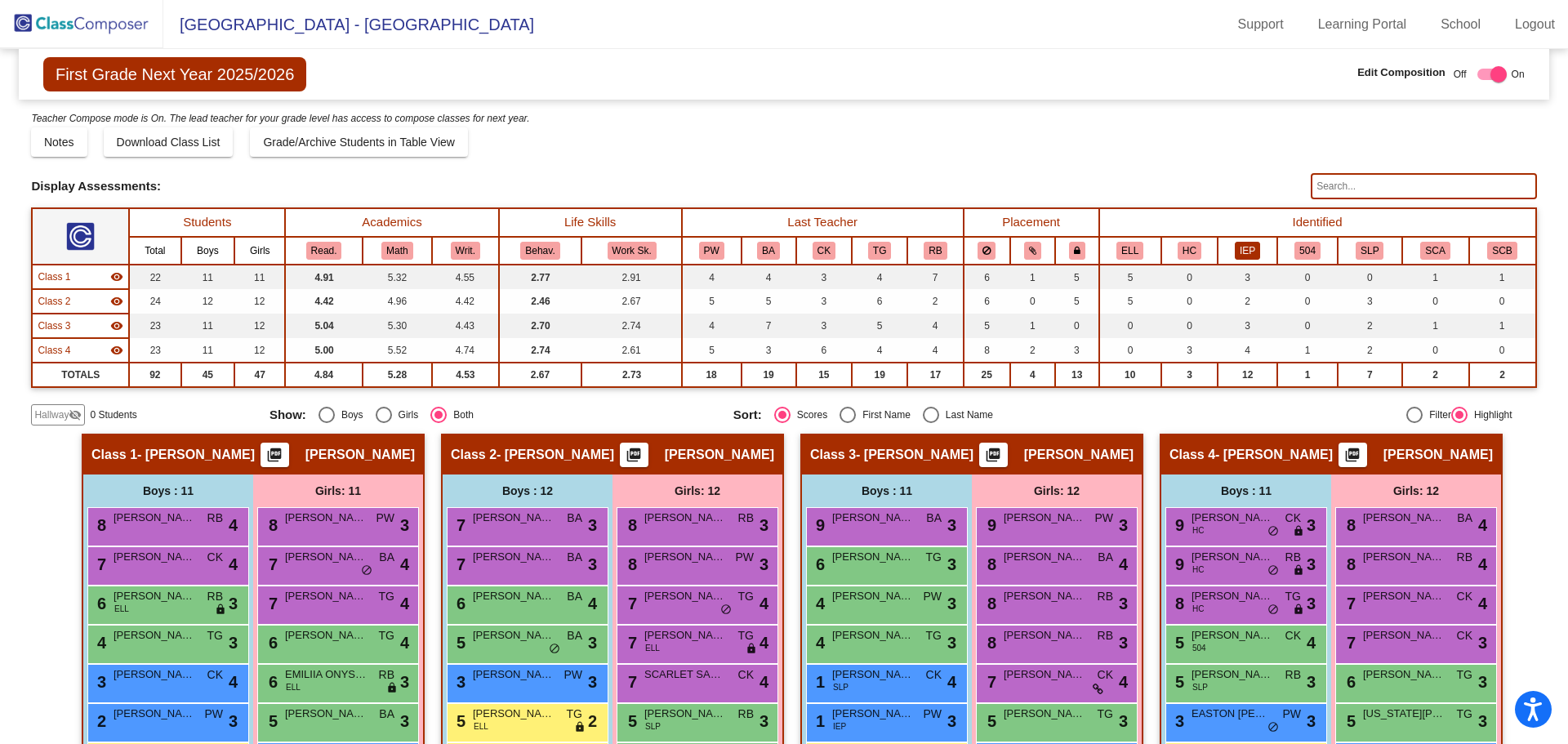
click at [1236, 251] on button "IEP" at bounding box center [1247, 251] width 25 height 18
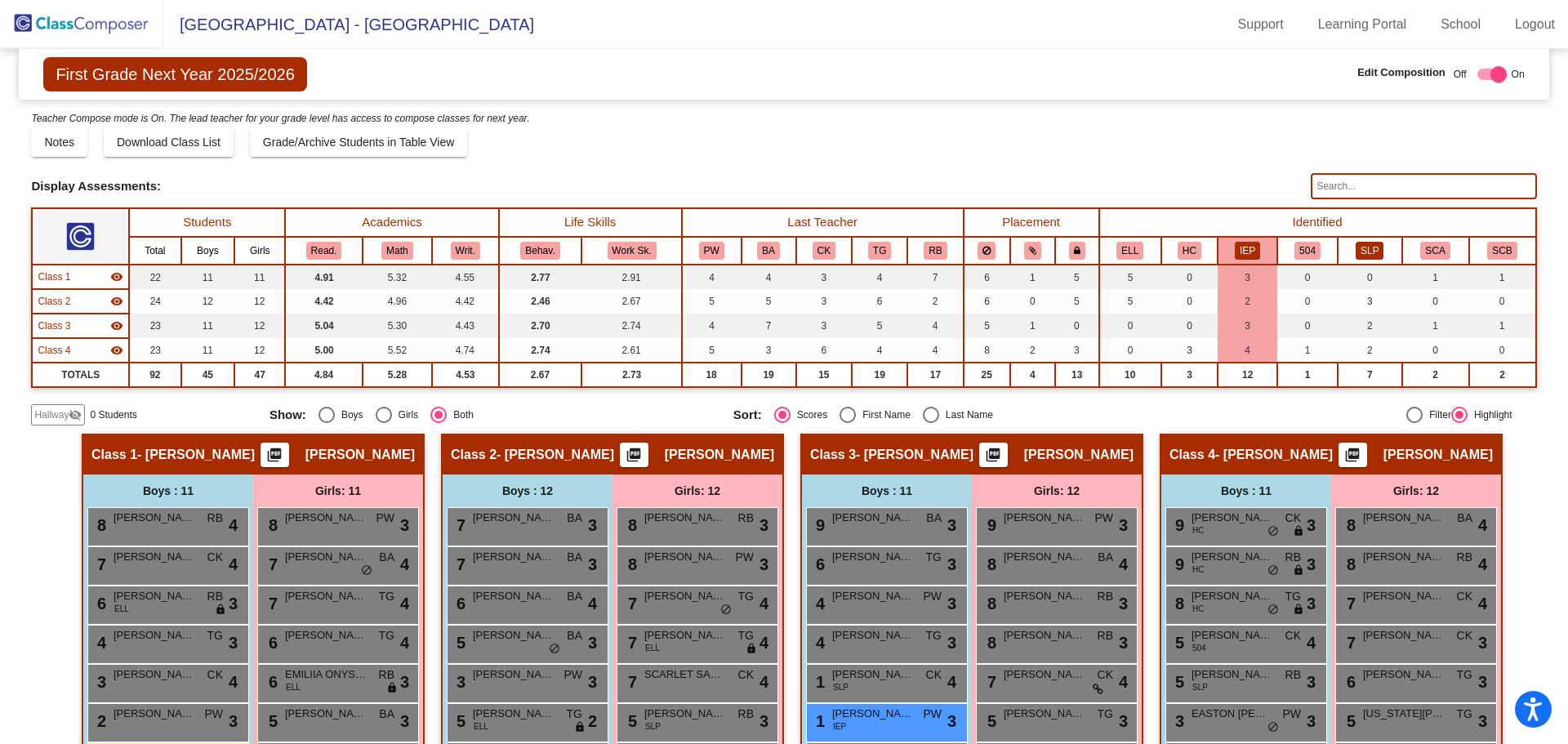
click at [1369, 249] on button "SLP" at bounding box center [1369, 251] width 28 height 18
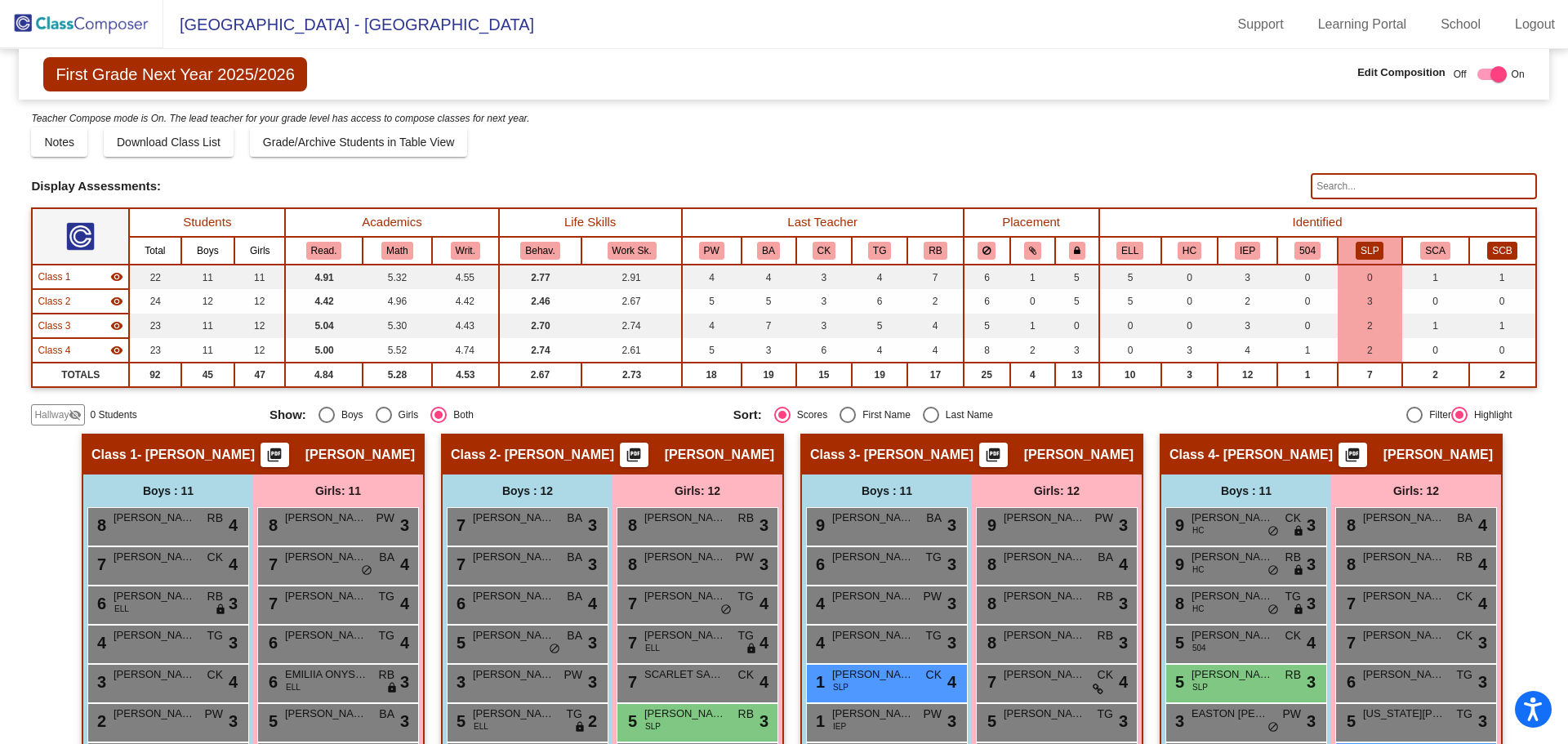
click at [1488, 254] on button "SCB" at bounding box center [1502, 251] width 29 height 18
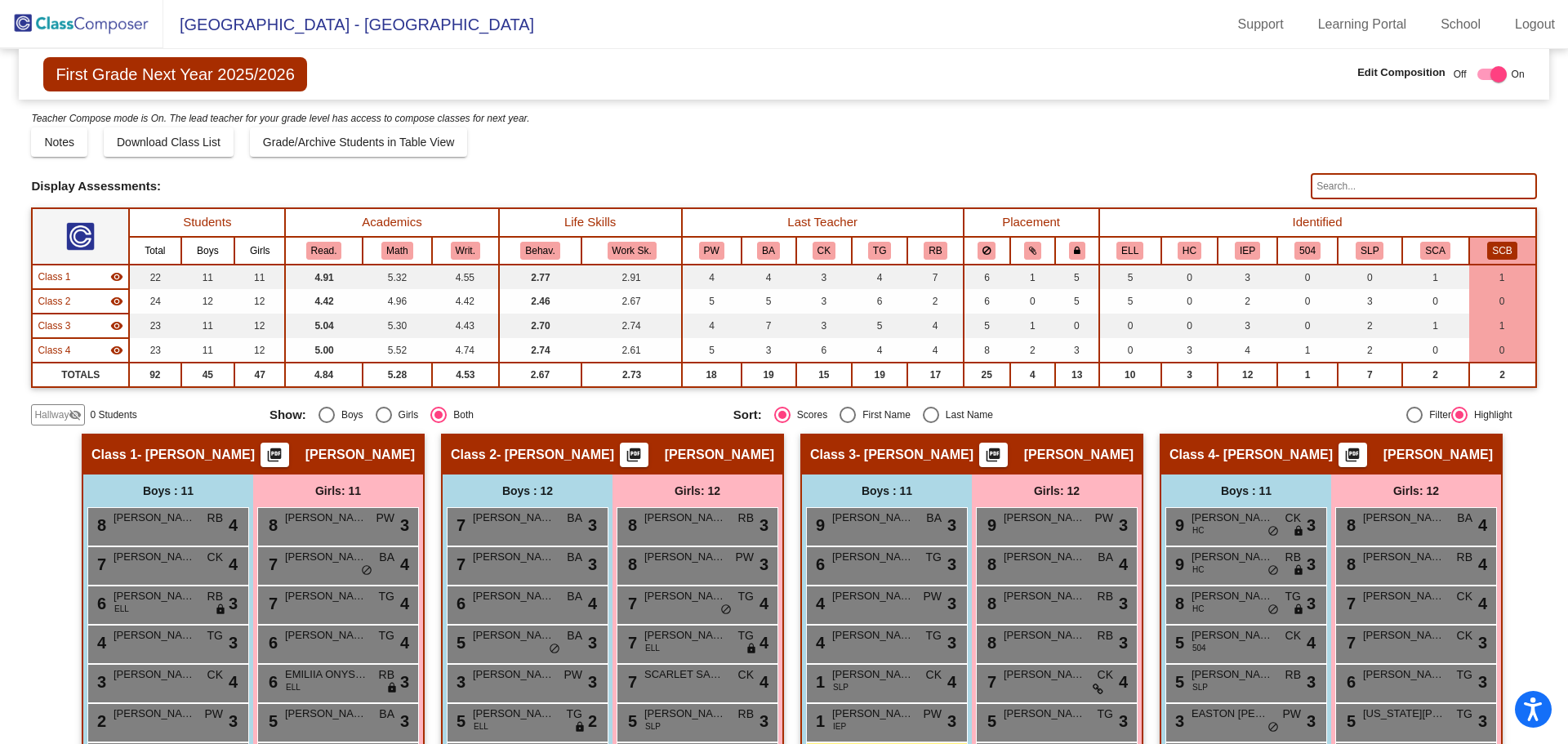
click at [1227, 256] on th "IEP" at bounding box center [1247, 251] width 60 height 28
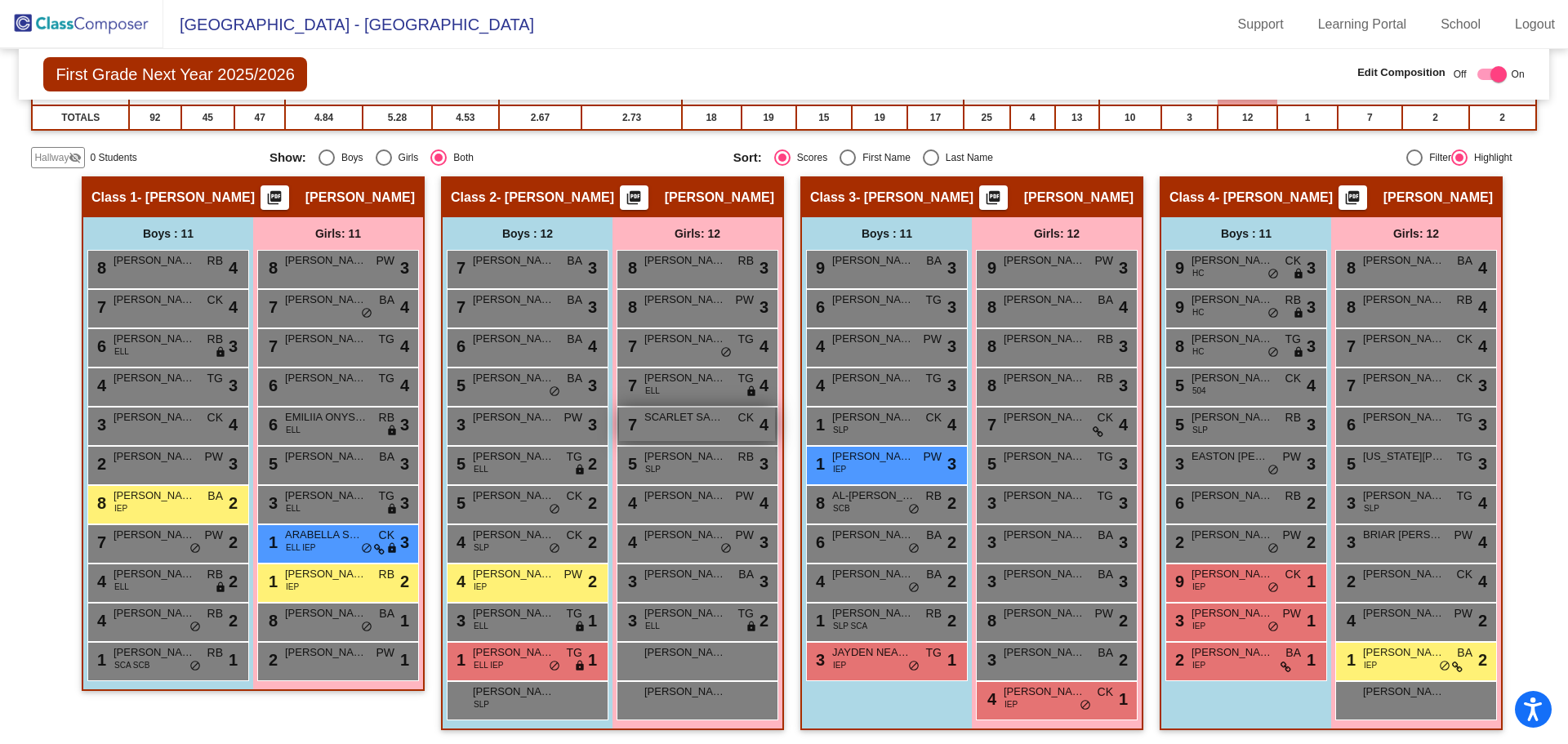
scroll to position [259, 0]
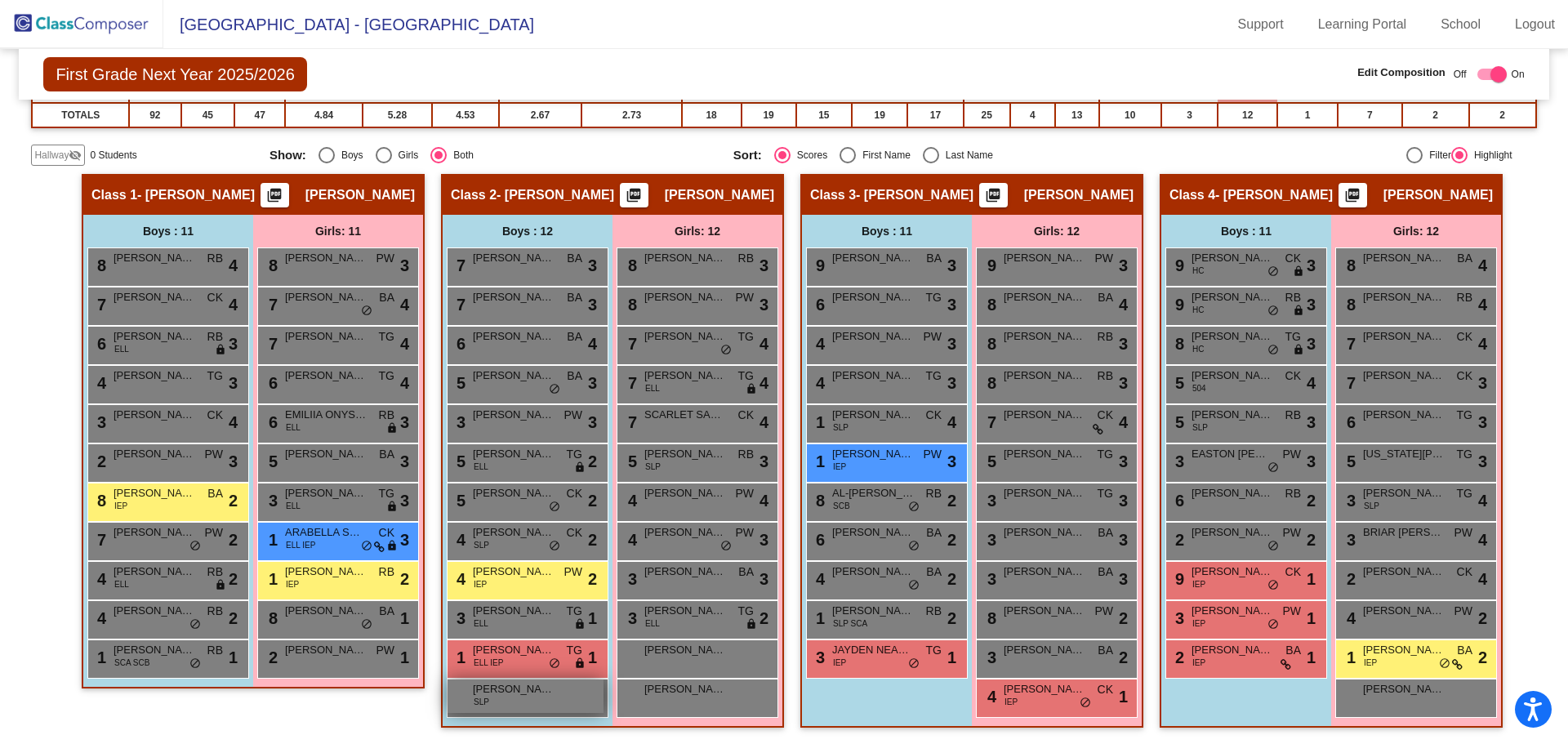
click at [516, 703] on div "[PERSON_NAME] SLP lock do_not_disturb_alt" at bounding box center [526, 696] width 156 height 34
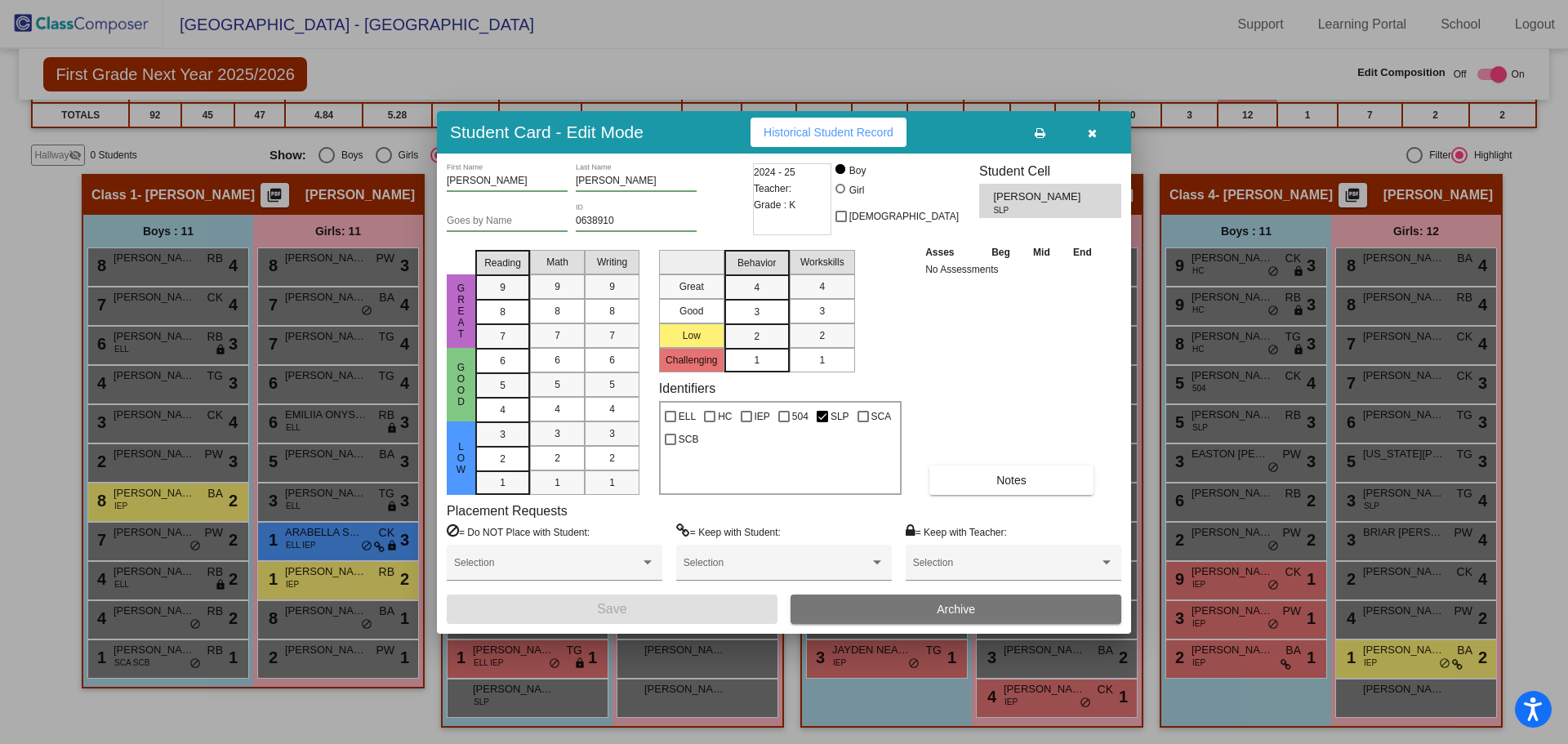
click at [1096, 136] on icon "button" at bounding box center [1093, 132] width 9 height 11
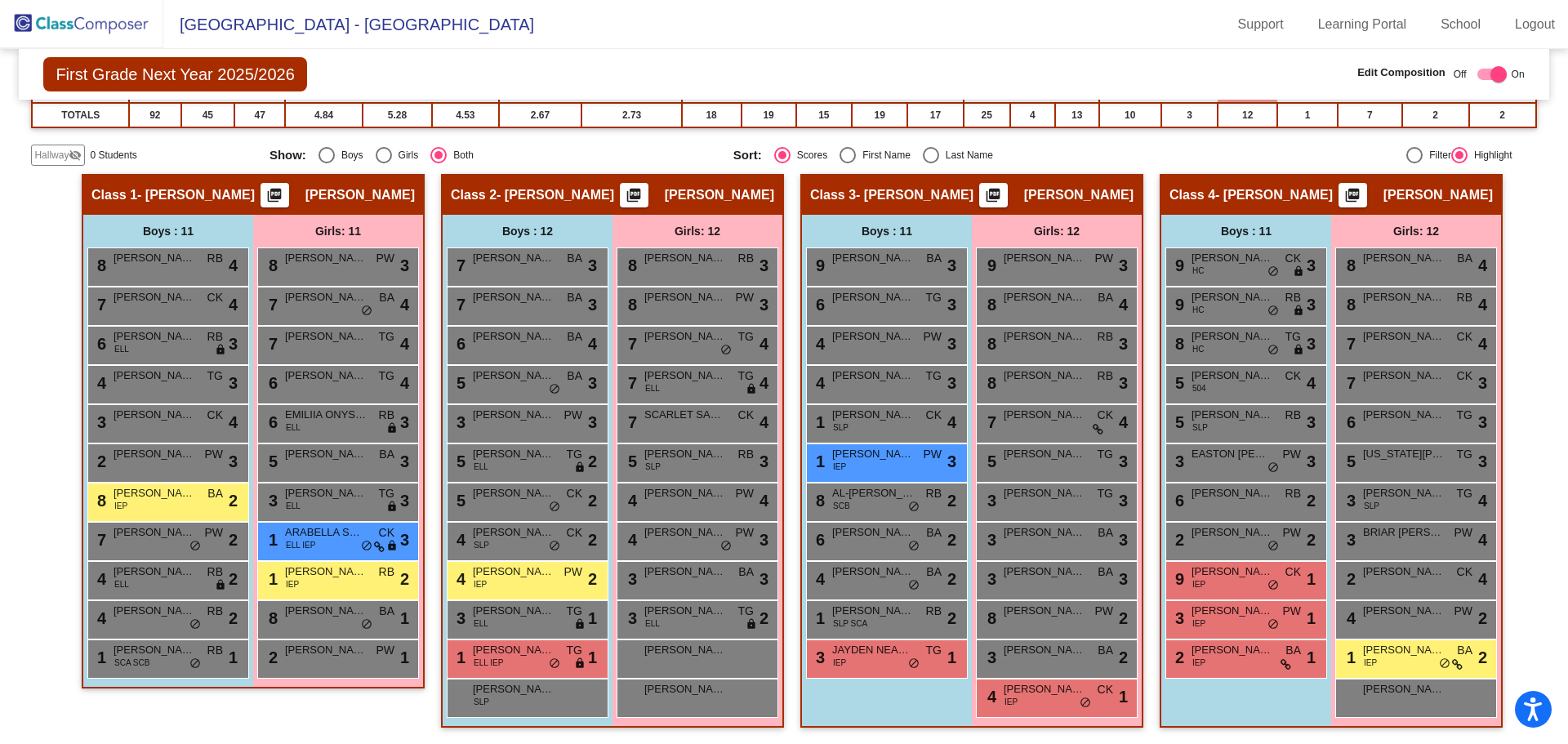
click at [1096, 135] on icon "button" at bounding box center [1093, 132] width 9 height 11
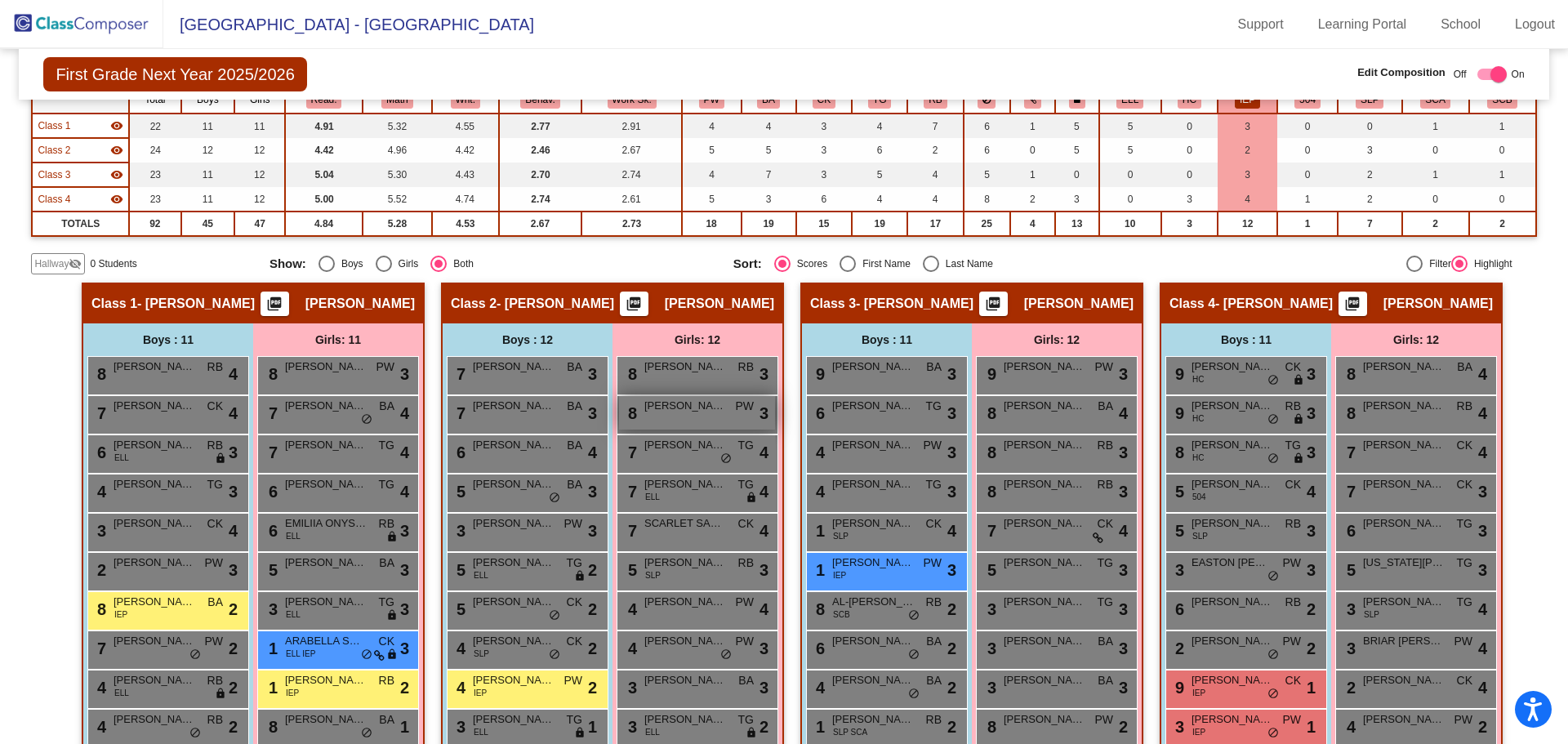
scroll to position [92, 0]
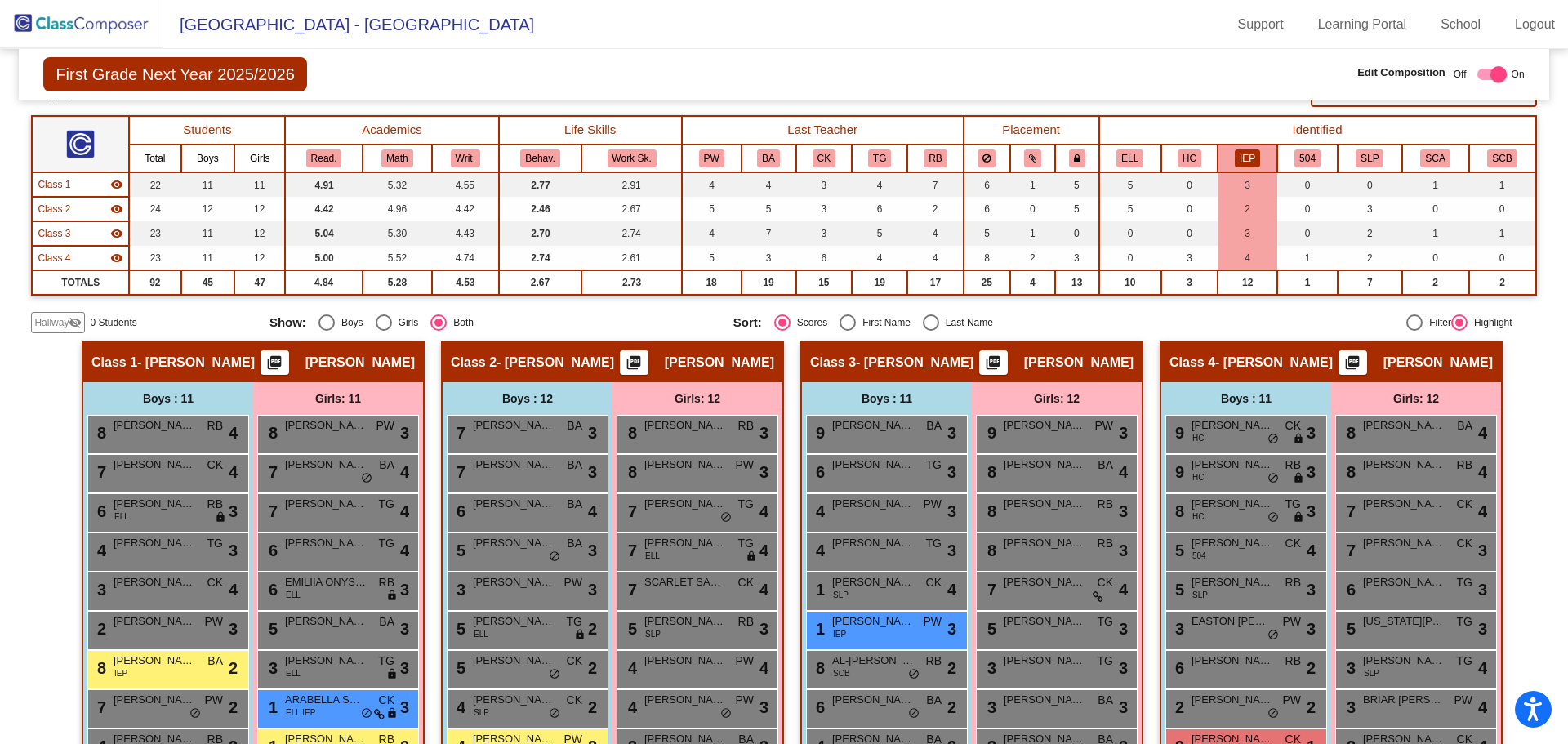
click at [1383, 161] on th "SLP" at bounding box center [1370, 158] width 65 height 28
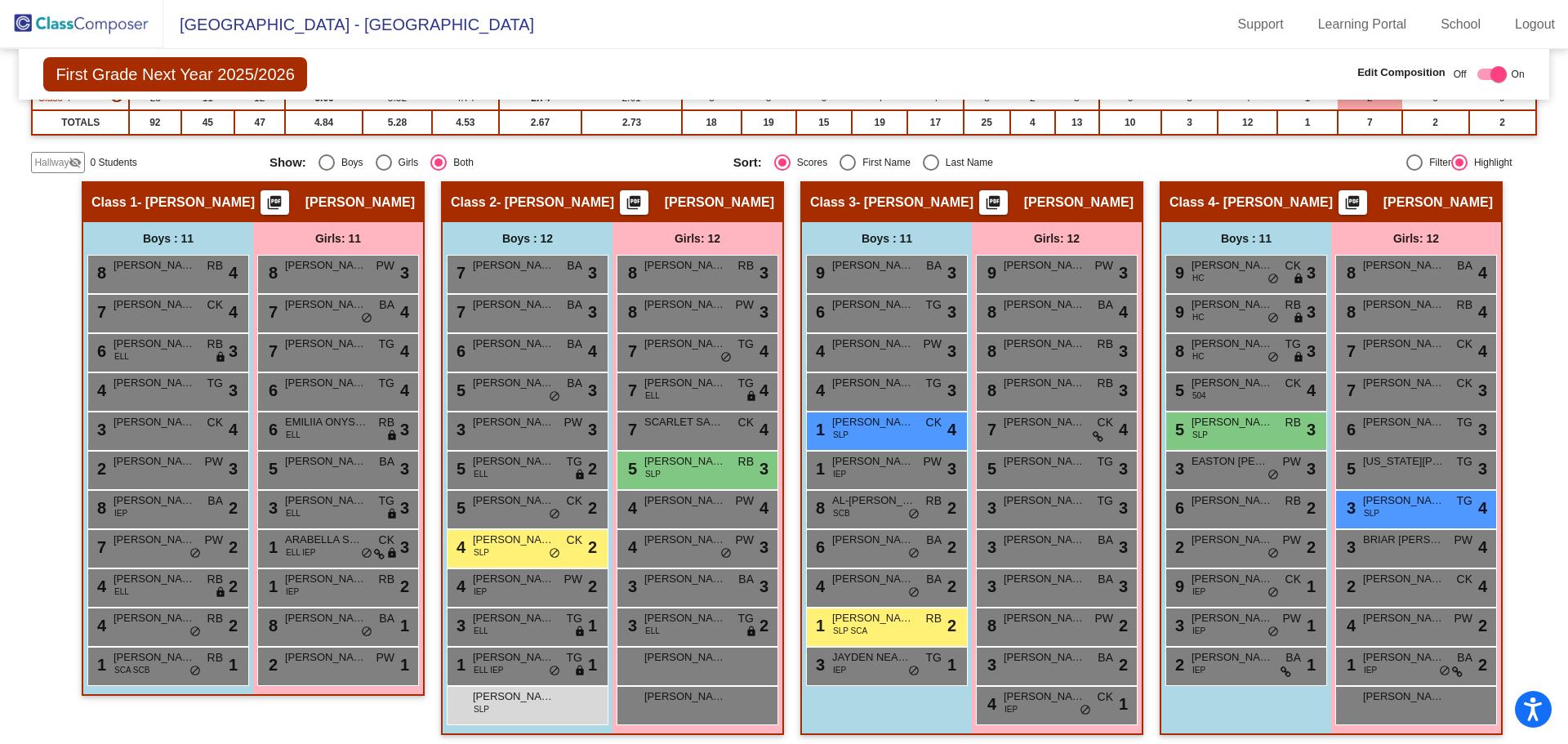
scroll to position [259, 0]
